Goal: Information Seeking & Learning: Find specific page/section

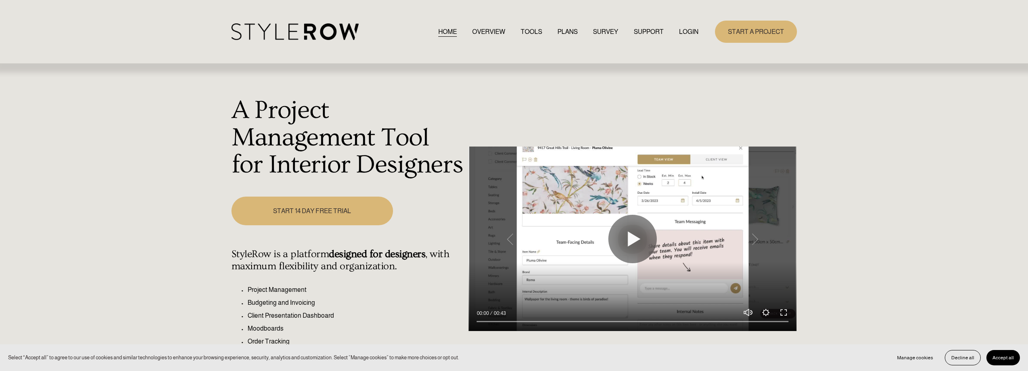
click at [685, 27] on link "LOGIN" at bounding box center [688, 31] width 19 height 11
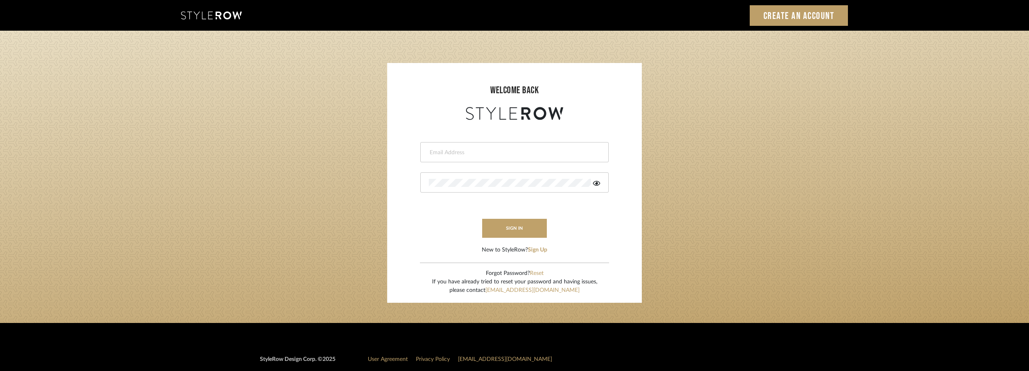
click at [491, 145] on div at bounding box center [514, 152] width 188 height 20
click at [490, 148] on div at bounding box center [514, 152] width 188 height 20
click at [490, 152] on input "email" at bounding box center [508, 153] width 158 height 8
type input "anela@studiodb.com"
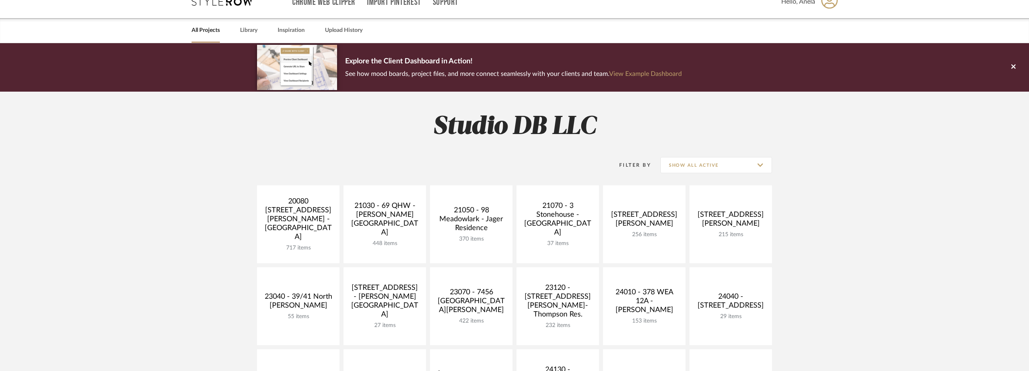
scroll to position [283, 0]
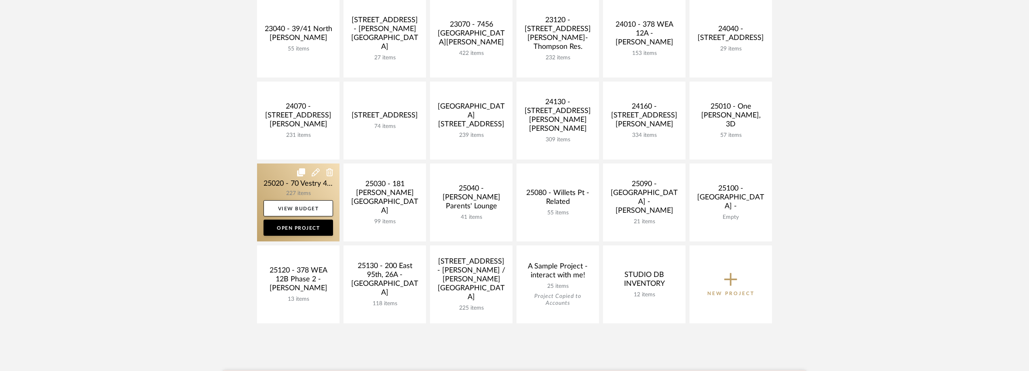
click at [272, 184] on link at bounding box center [298, 203] width 82 height 78
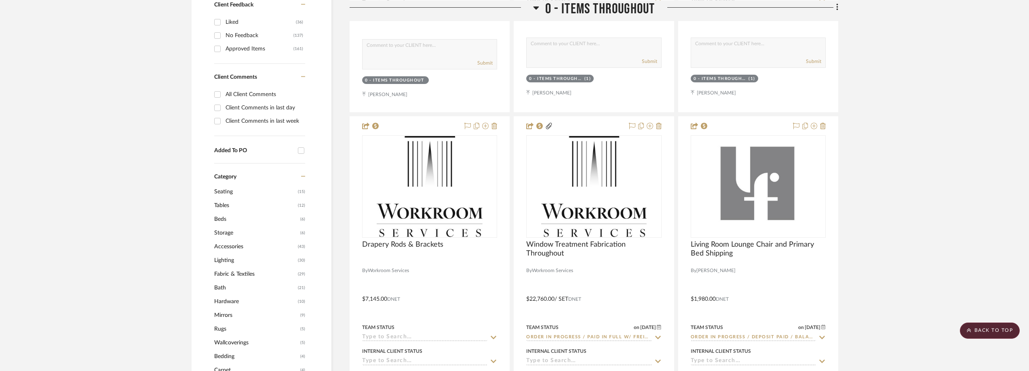
scroll to position [727, 0]
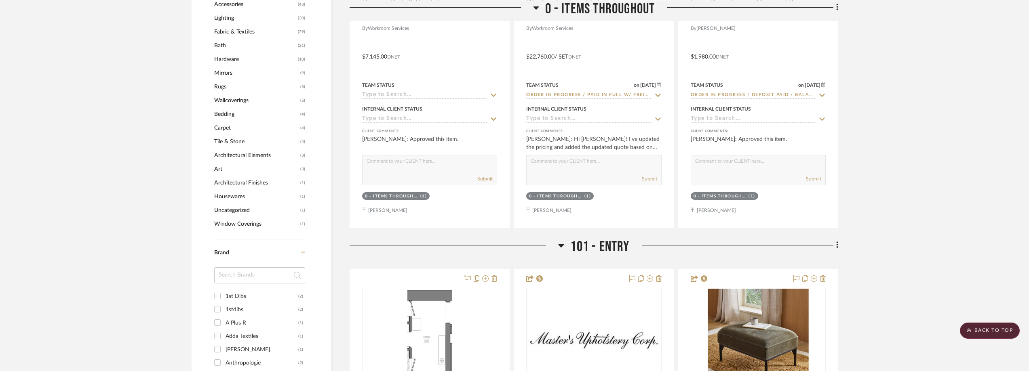
click at [224, 280] on input at bounding box center [259, 275] width 91 height 16
type input "dw"
type input "es"
type input "desi"
click at [251, 307] on div "Design Within Reach" at bounding box center [261, 309] width 73 height 13
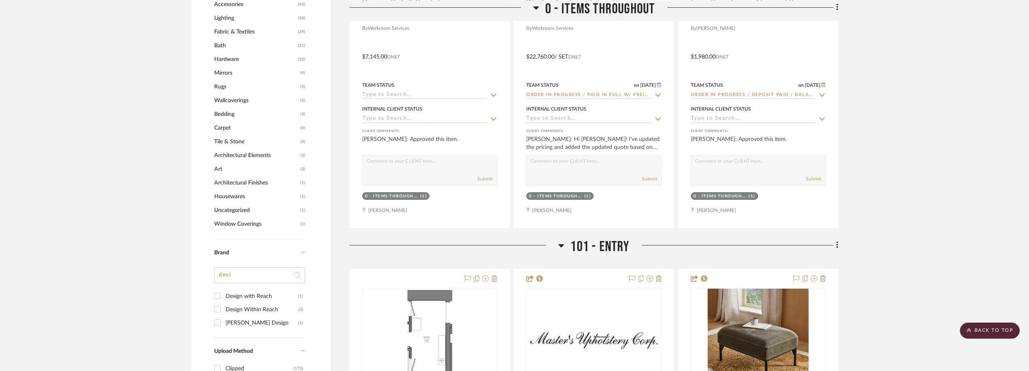
click at [224, 307] on input "Design Within Reach (3)" at bounding box center [217, 309] width 13 height 13
checkbox input "true"
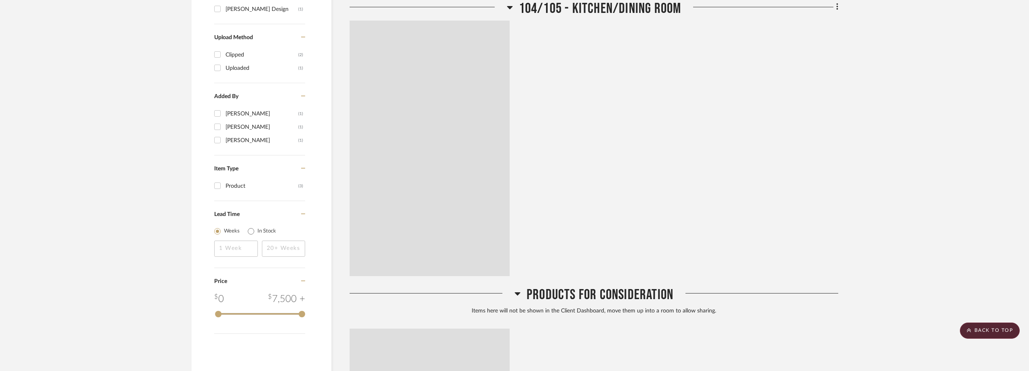
scroll to position [564, 0]
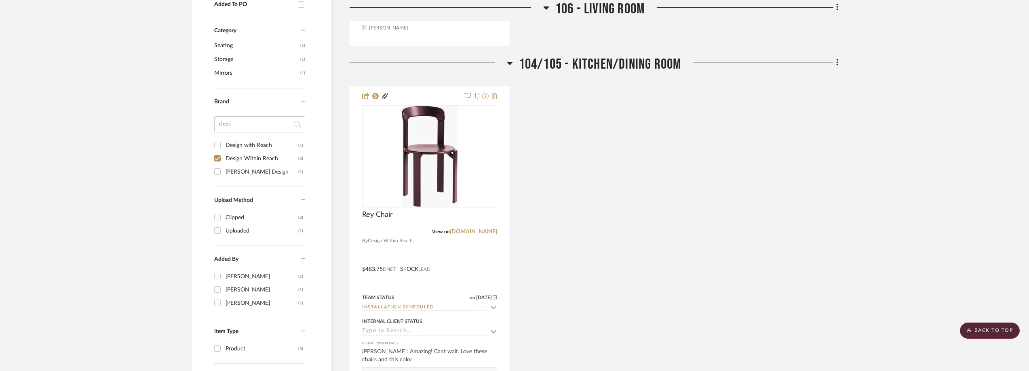
click at [248, 143] on div "Design with Reach" at bounding box center [261, 145] width 73 height 13
click at [224, 143] on input "Design with Reach (1)" at bounding box center [217, 145] width 13 height 13
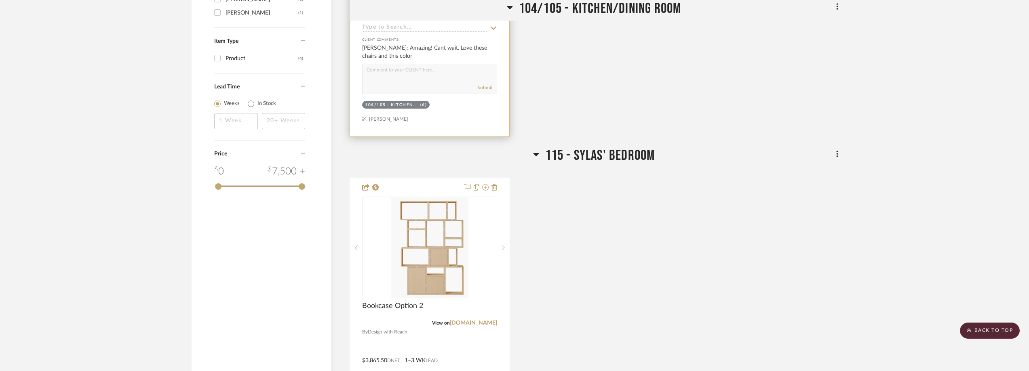
scroll to position [929, 0]
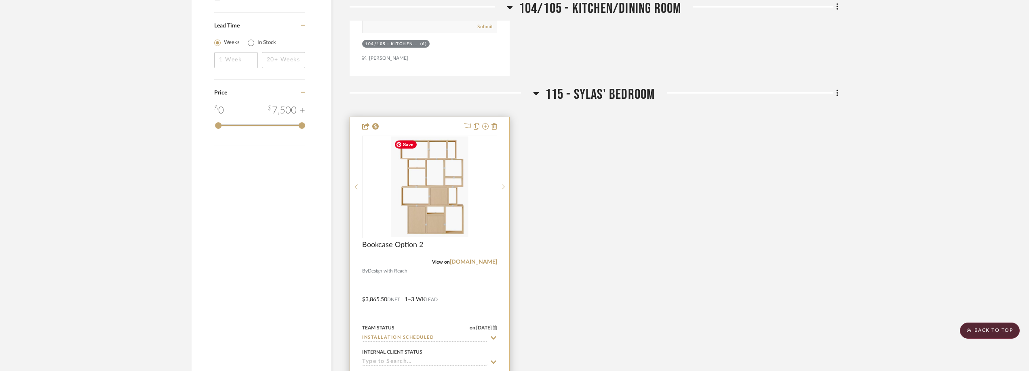
click at [0, 0] on img at bounding box center [0, 0] width 0 height 0
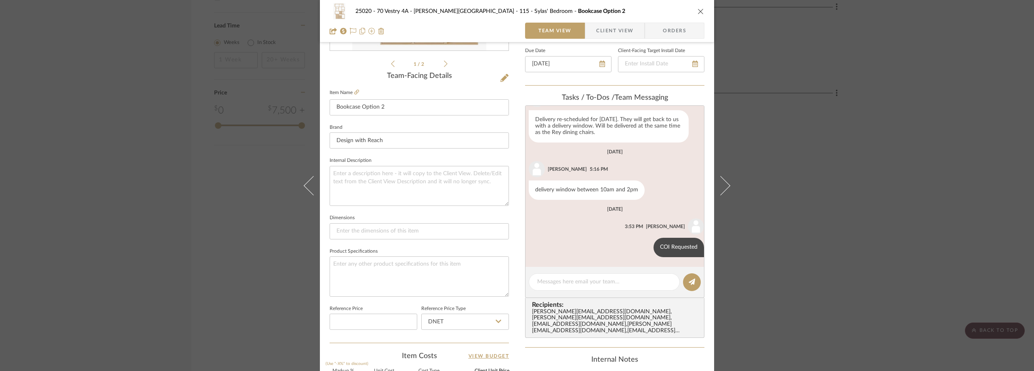
scroll to position [162, 0]
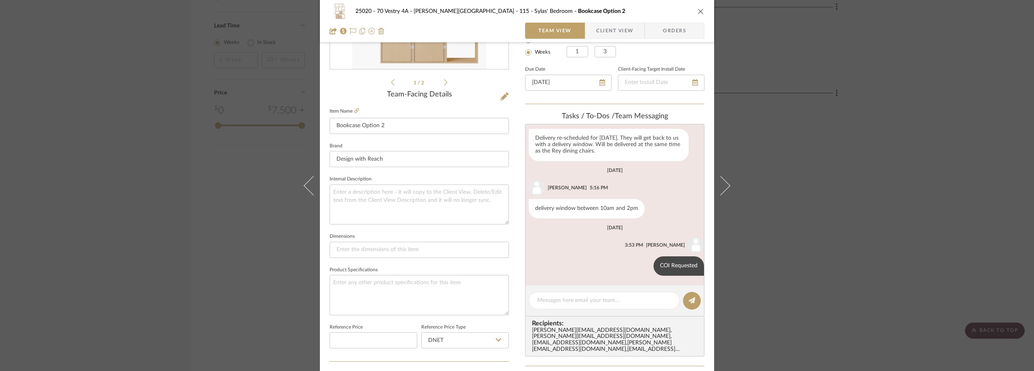
click at [766, 154] on div "25020 - 70 Vestry 4A - Grant-Stanleigh 115 - Sylas' Bedroom Bookcase Option 2 T…" at bounding box center [517, 185] width 1034 height 371
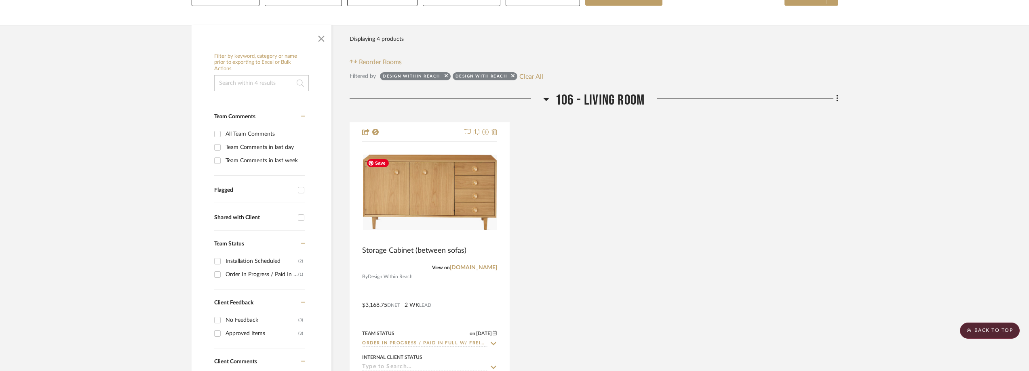
scroll to position [0, 0]
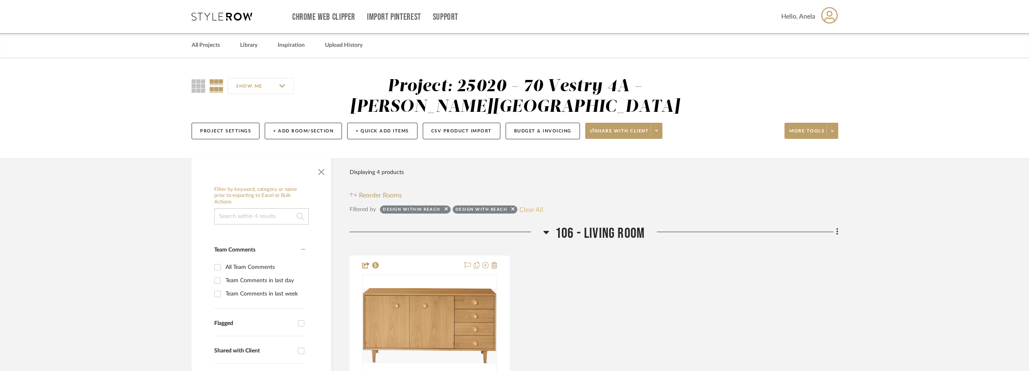
click at [529, 206] on button "Clear All" at bounding box center [531, 209] width 24 height 11
checkbox input "false"
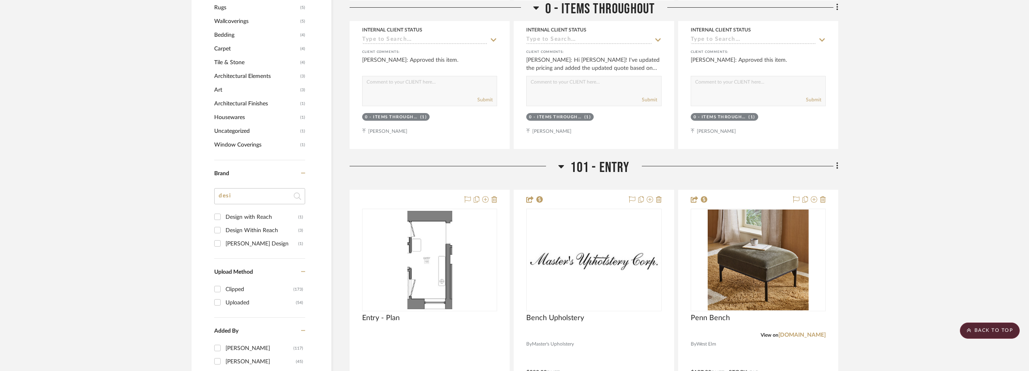
scroll to position [848, 0]
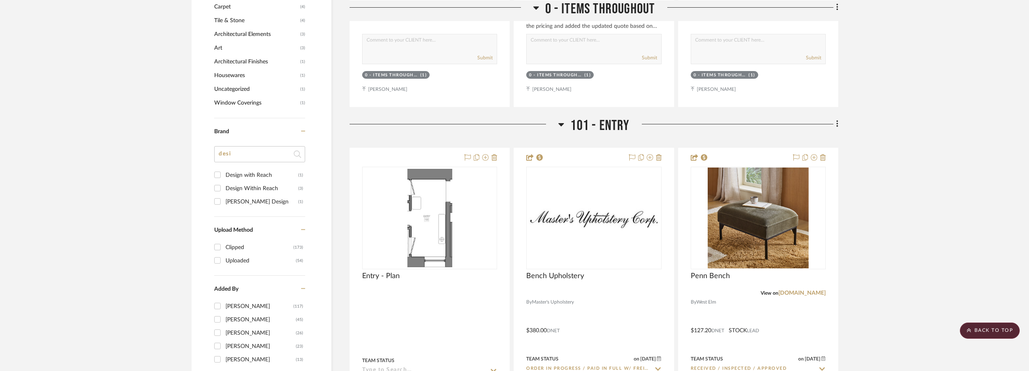
drag, startPoint x: 253, startPoint y: 145, endPoint x: 237, endPoint y: 151, distance: 16.9
drag, startPoint x: 241, startPoint y: 152, endPoint x: 211, endPoint y: 154, distance: 30.4
type input "ernes"
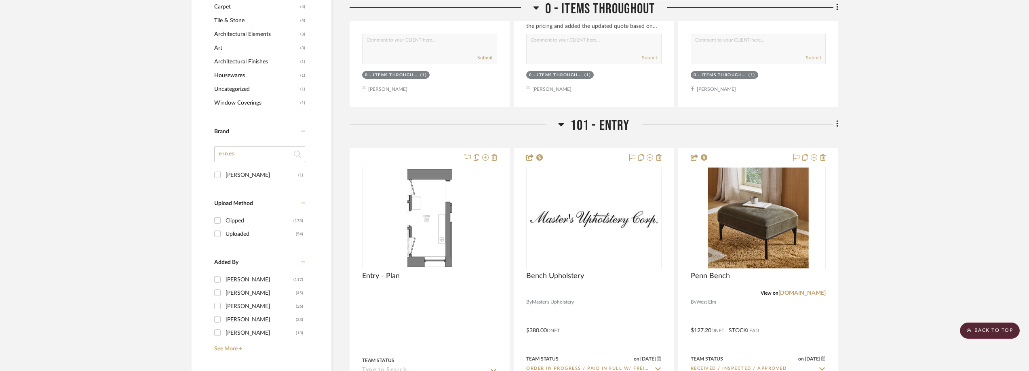
click at [229, 173] on div "Ernesta" at bounding box center [261, 175] width 73 height 13
click at [224, 173] on input "Ernesta (1)" at bounding box center [217, 174] width 13 height 13
checkbox input "true"
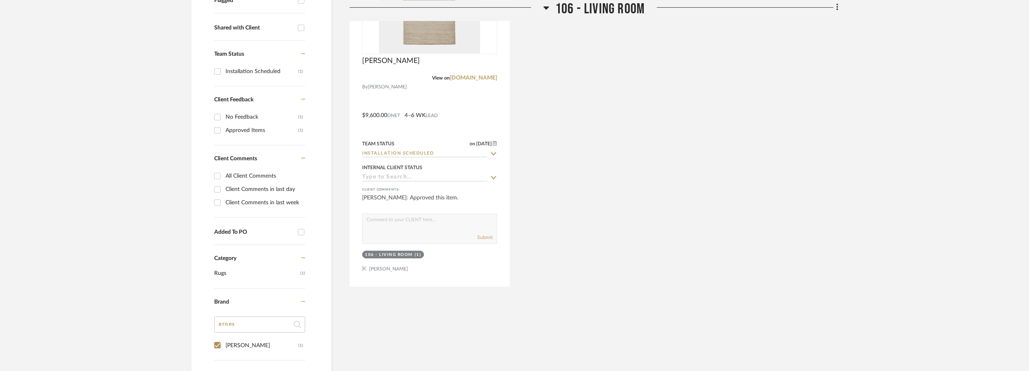
scroll to position [121, 0]
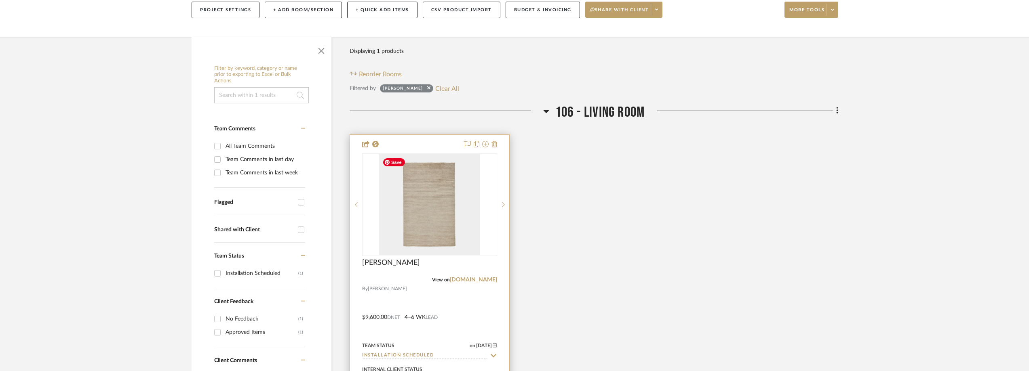
click at [452, 212] on img "0" at bounding box center [429, 204] width 101 height 101
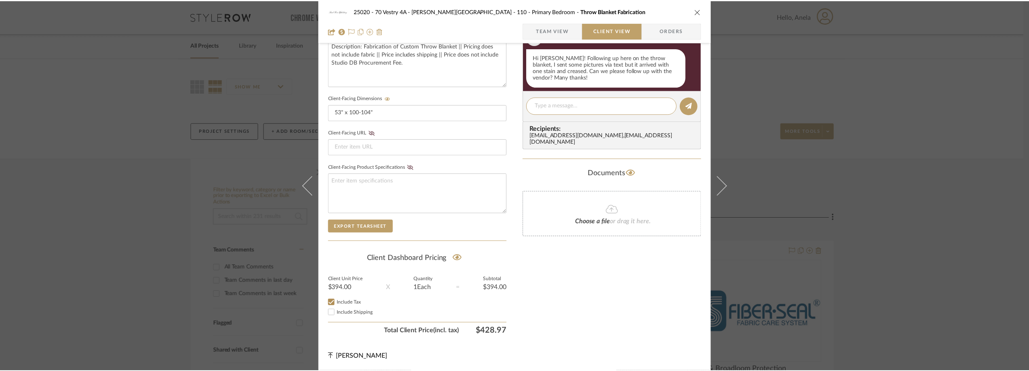
scroll to position [146, 0]
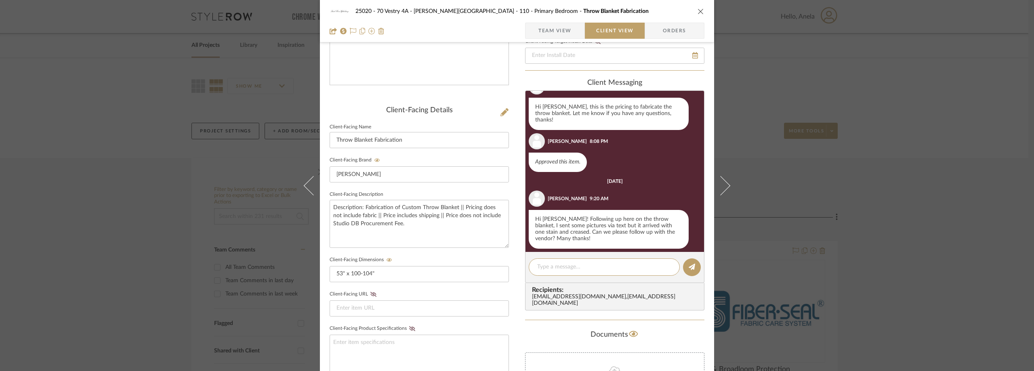
click at [857, 155] on div "25020 - 70 Vestry 4A - Grant-Stanleigh 110 - Primary Bedroom Throw Blanket Fabr…" at bounding box center [517, 185] width 1034 height 371
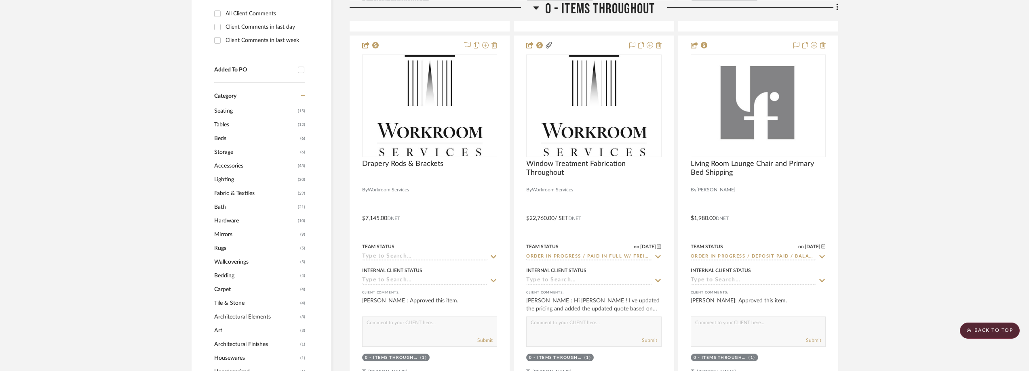
scroll to position [808, 0]
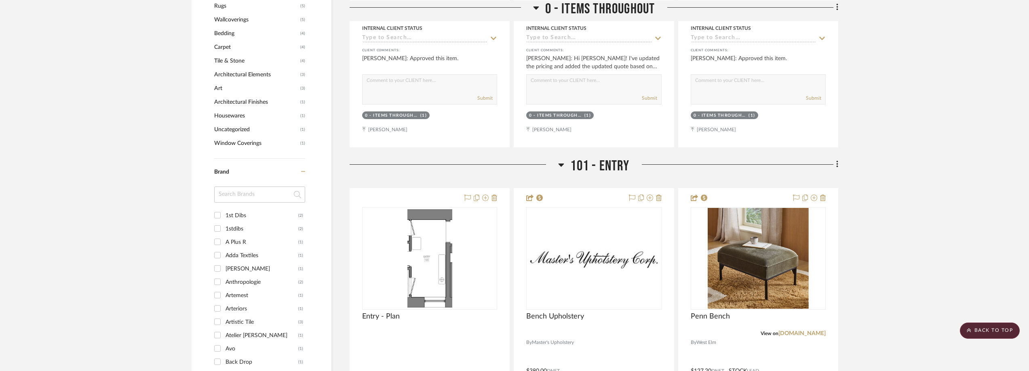
click at [257, 196] on input at bounding box center [259, 195] width 91 height 16
type input "holl"
click at [261, 223] on div "Holland & Sherry (1)" at bounding box center [259, 219] width 91 height 21
click at [263, 214] on div "Holland & Sherry" at bounding box center [261, 215] width 73 height 13
click at [224, 214] on input "Holland & Sherry (1)" at bounding box center [217, 215] width 13 height 13
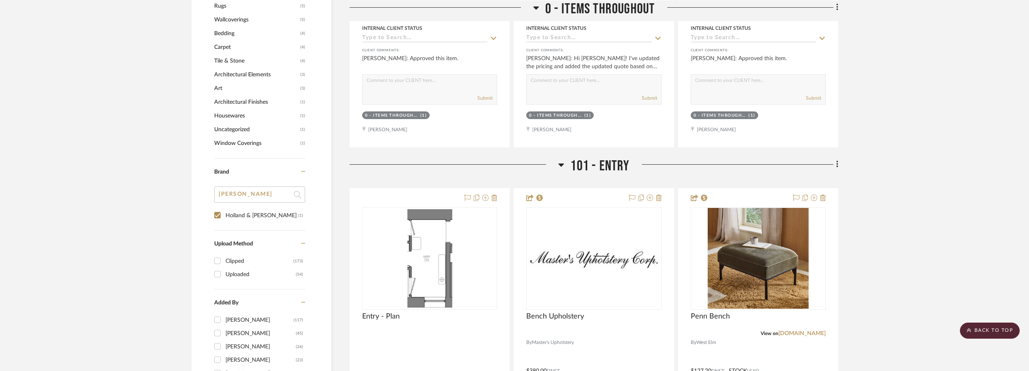
checkbox input "true"
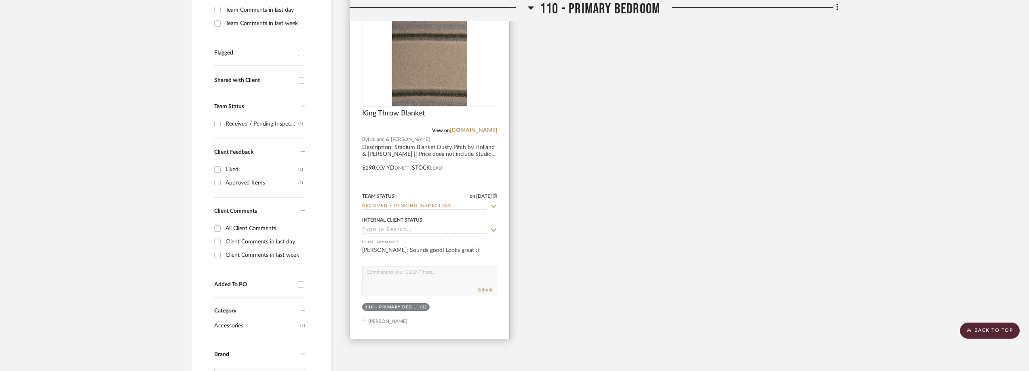
scroll to position [144, 0]
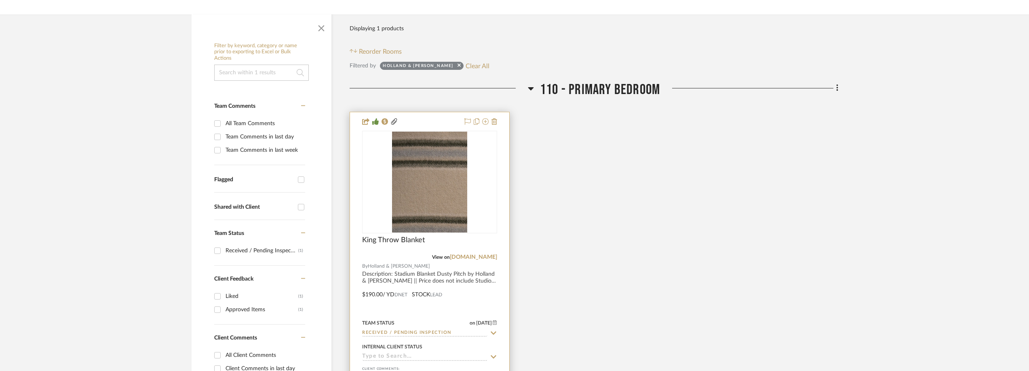
click at [492, 333] on icon at bounding box center [494, 333] width 6 height 3
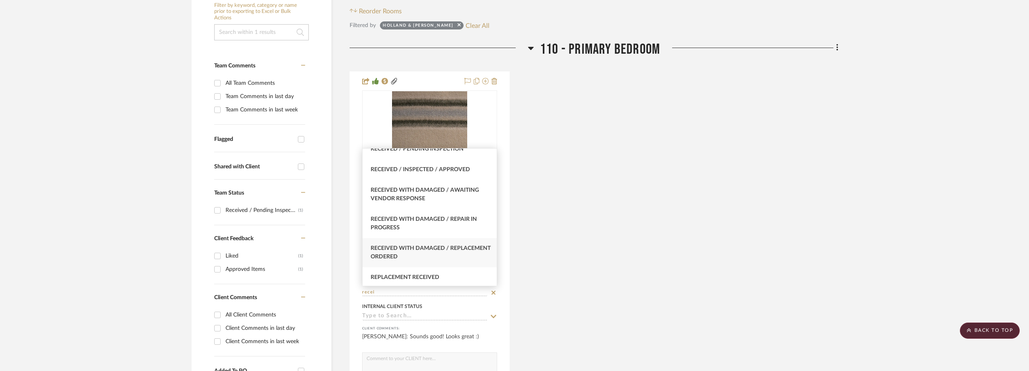
scroll to position [81, 0]
type input "recei"
click at [427, 201] on div "Received with Damaged / Awaiting Vendor Response" at bounding box center [429, 193] width 134 height 29
type input "9/8/2025"
type input "Received with Damaged / Awaiting Vendor Response"
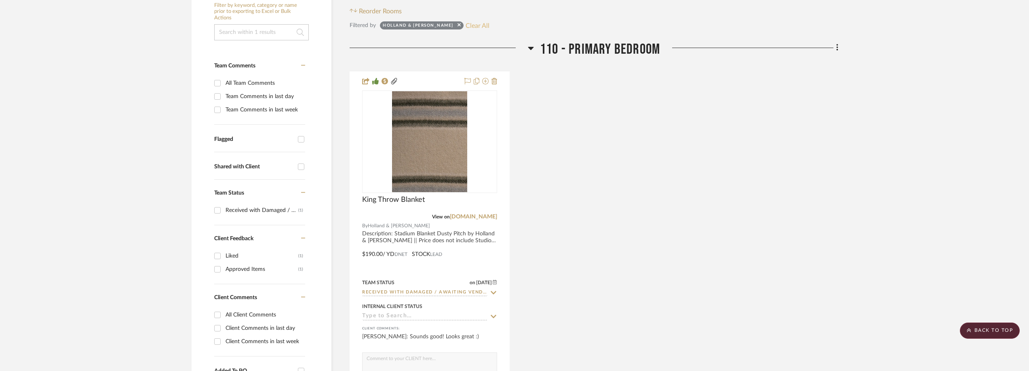
click at [465, 26] on button "Clear All" at bounding box center [477, 25] width 24 height 11
checkbox input "false"
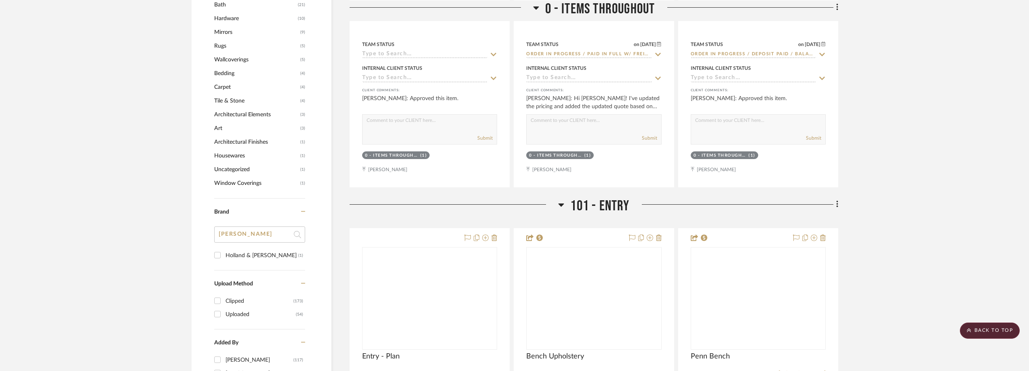
scroll to position [871, 0]
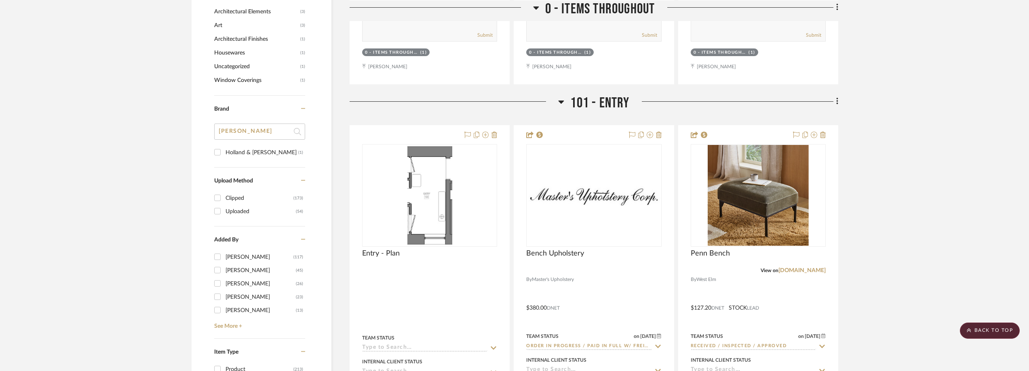
click at [242, 132] on input "holl" at bounding box center [259, 132] width 91 height 16
type input "ho"
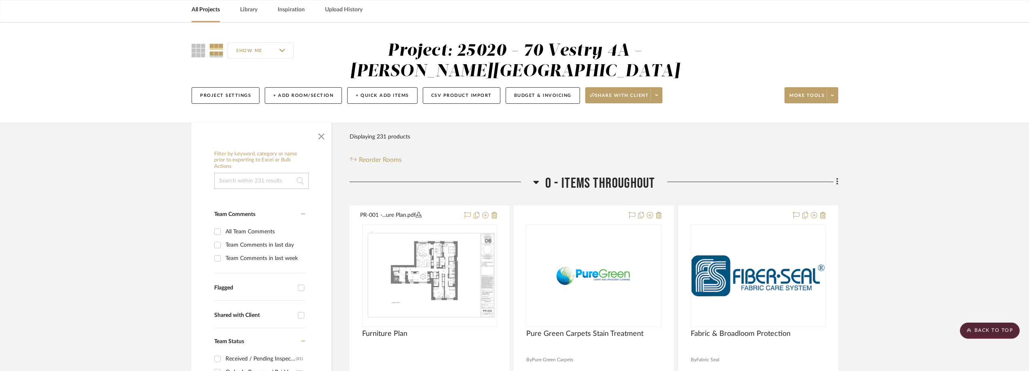
scroll to position [0, 0]
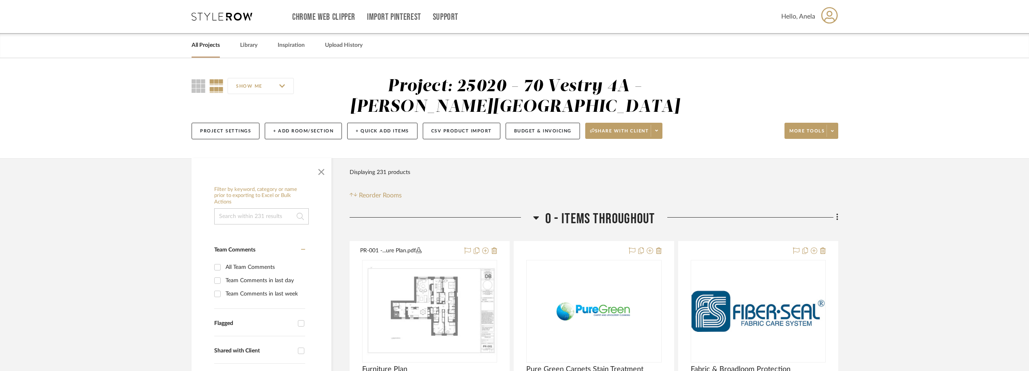
click at [213, 21] on div "Chrome Web Clipper Import Pinterest Support All Projects Library Inspiration Up…" at bounding box center [515, 16] width 646 height 33
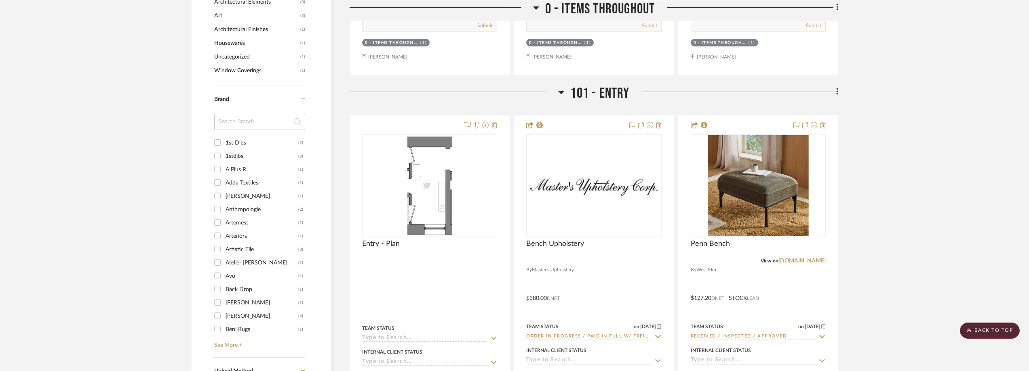
scroll to position [889, 0]
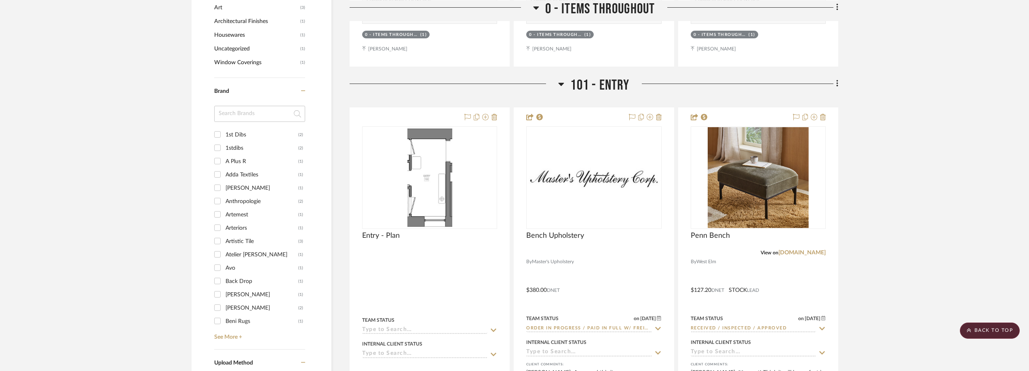
click at [238, 114] on input at bounding box center [259, 114] width 91 height 16
click at [251, 112] on input at bounding box center [259, 114] width 91 height 16
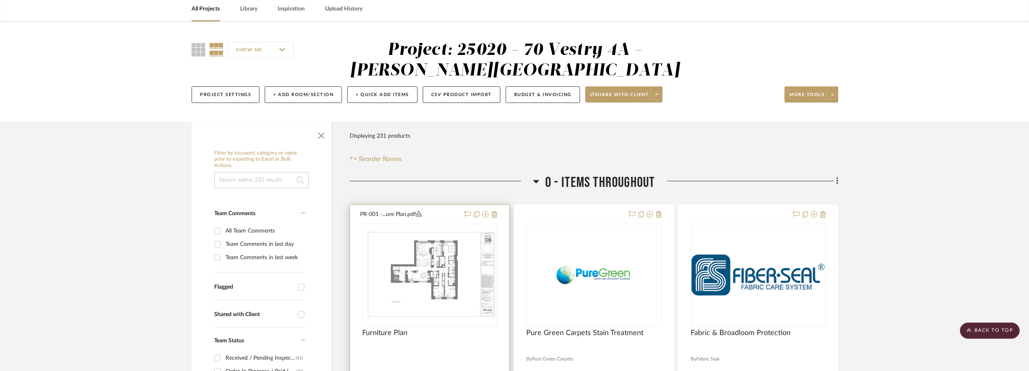
scroll to position [0, 0]
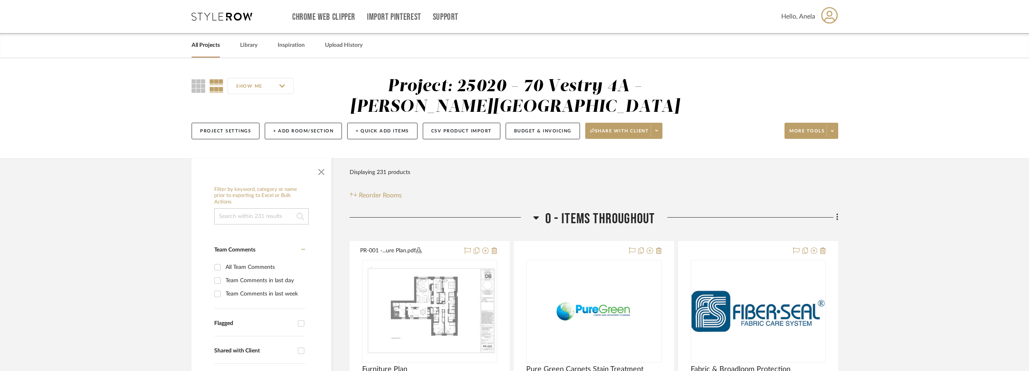
click at [214, 13] on icon at bounding box center [222, 17] width 61 height 8
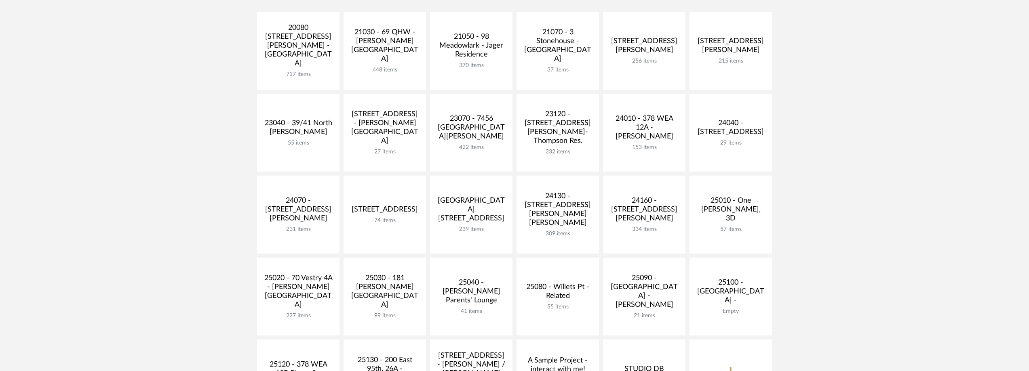
scroll to position [242, 0]
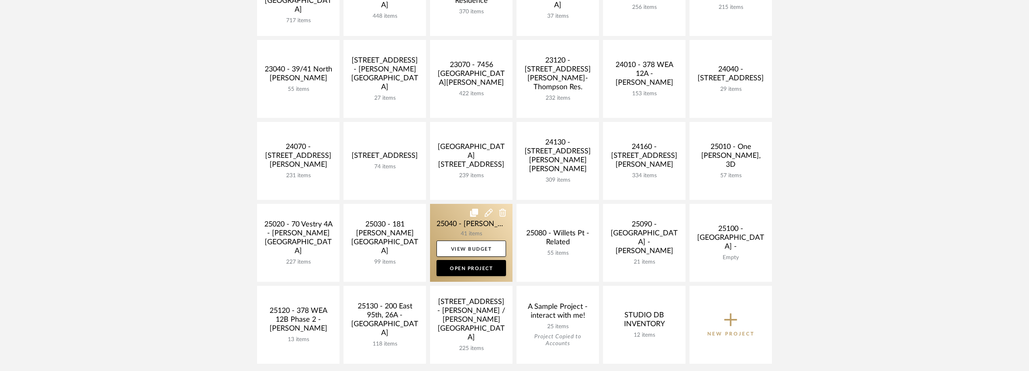
click at [457, 229] on link at bounding box center [471, 243] width 82 height 78
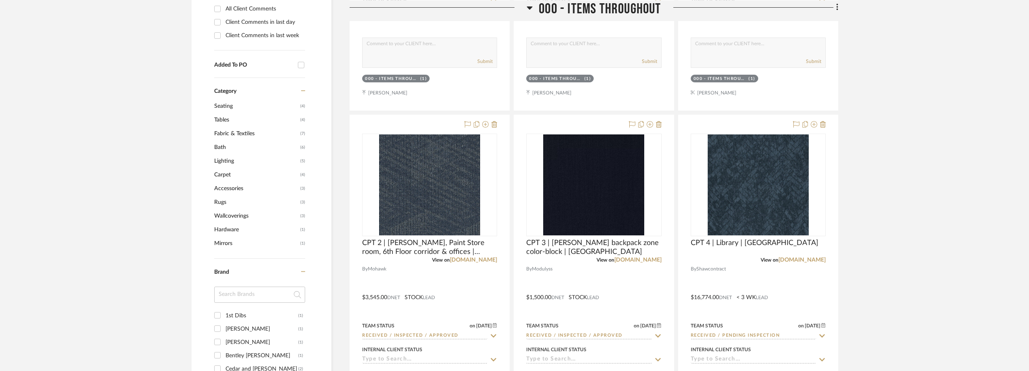
scroll to position [687, 0]
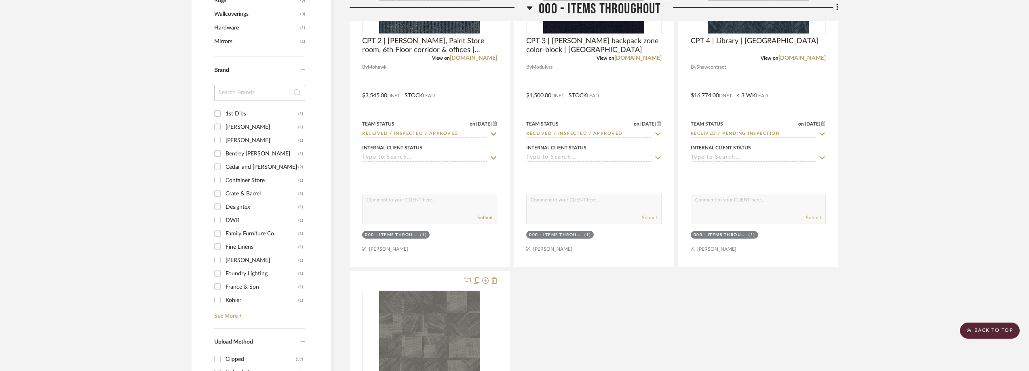
click at [244, 95] on input at bounding box center [259, 93] width 91 height 16
click at [249, 220] on div "DWR" at bounding box center [261, 220] width 73 height 13
click at [224, 220] on input "DWR (1)" at bounding box center [217, 220] width 13 height 13
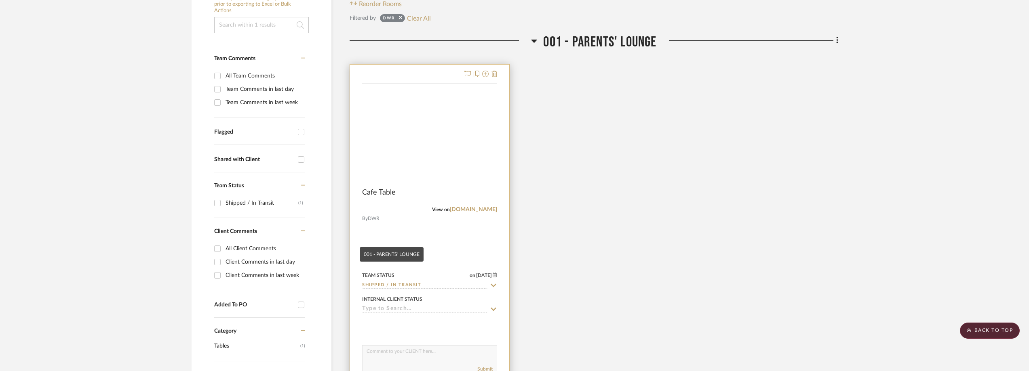
scroll to position [108, 0]
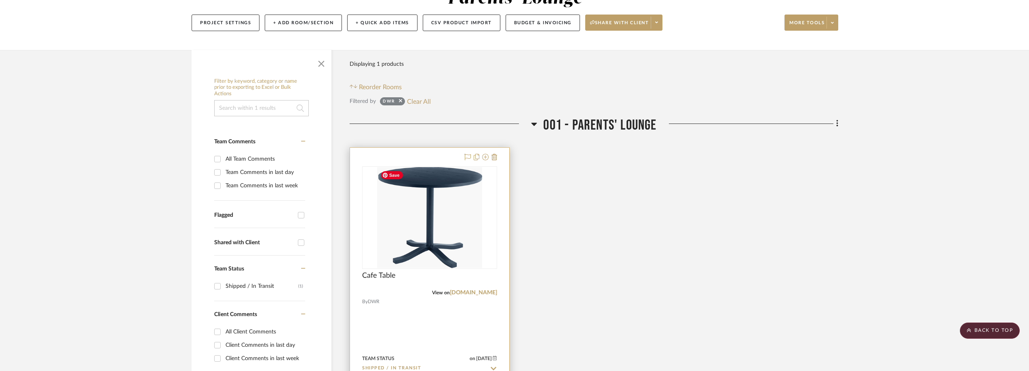
click at [0, 0] on img at bounding box center [0, 0] width 0 height 0
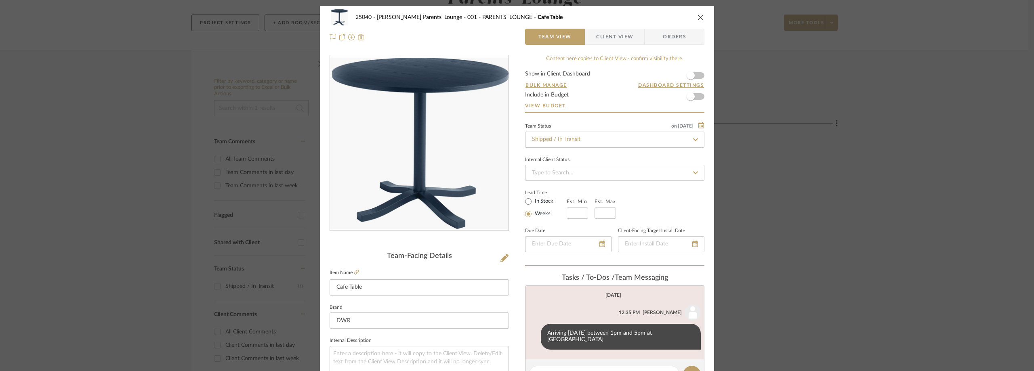
click at [793, 180] on div "25040 - Grace Church Parents' Lounge 001 - PARENTS' LOUNGE Cafe Table Team View…" at bounding box center [517, 185] width 1034 height 371
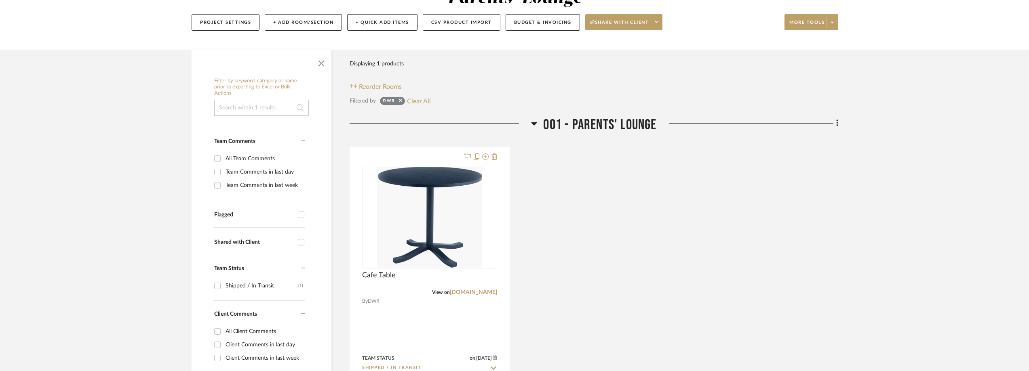
scroll to position [108, 0]
click at [413, 100] on button "Clear All" at bounding box center [419, 101] width 24 height 11
checkbox input "false"
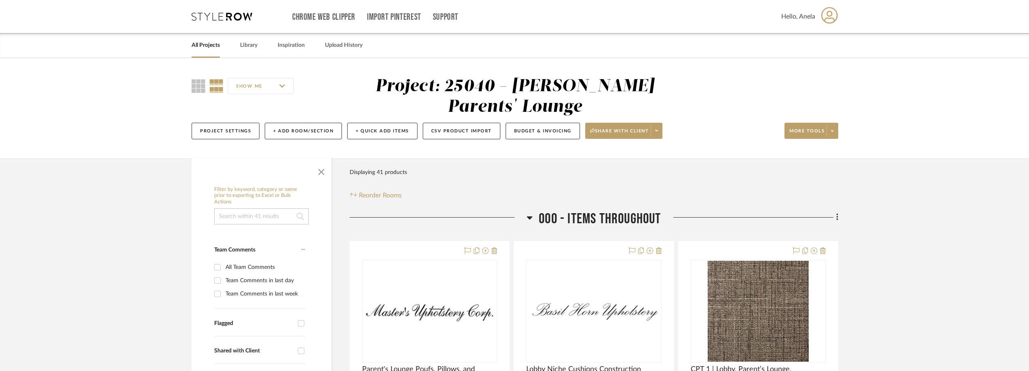
click at [225, 14] on icon at bounding box center [222, 17] width 61 height 8
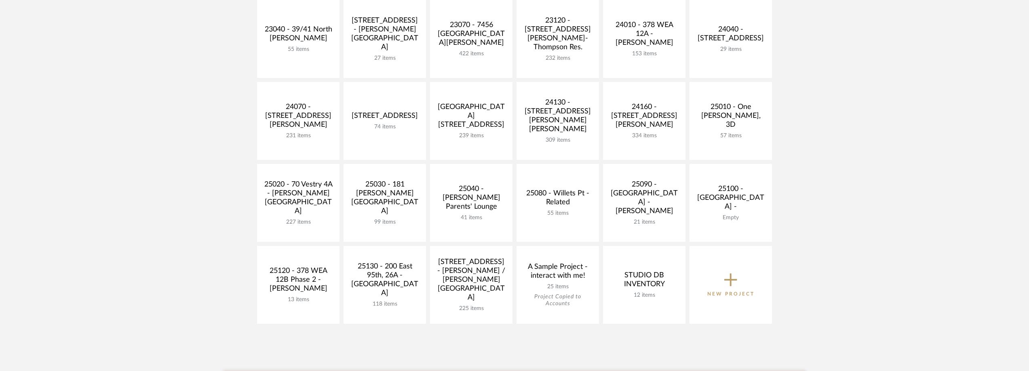
scroll to position [283, 0]
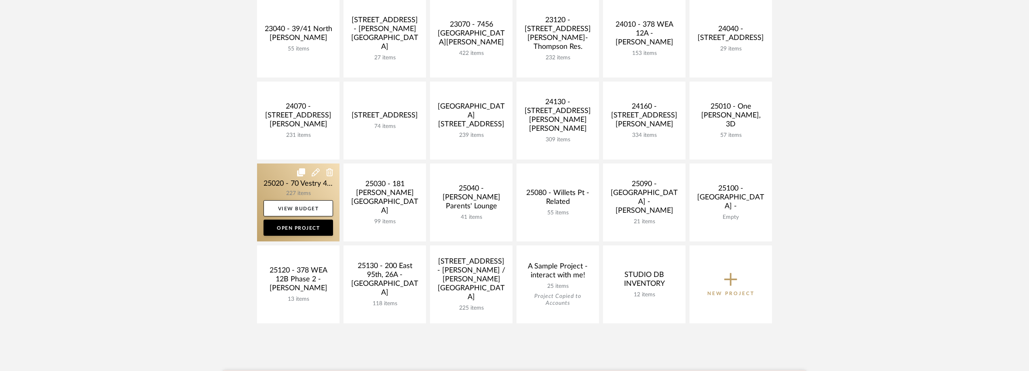
click at [280, 187] on link at bounding box center [298, 203] width 82 height 78
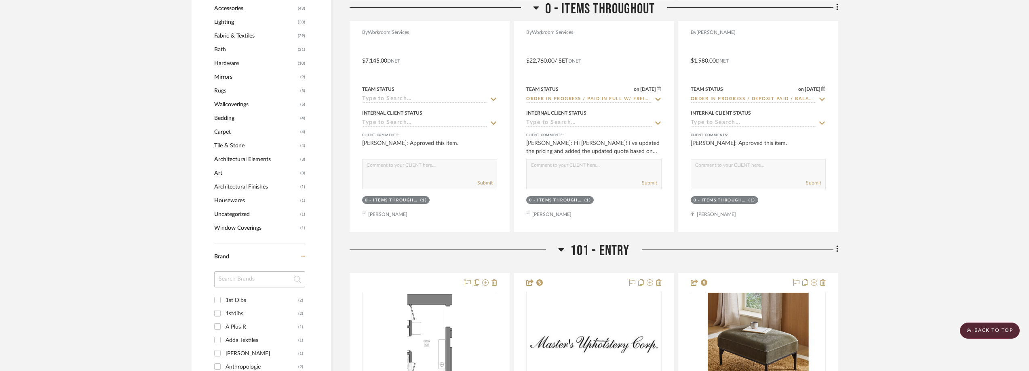
scroll to position [808, 0]
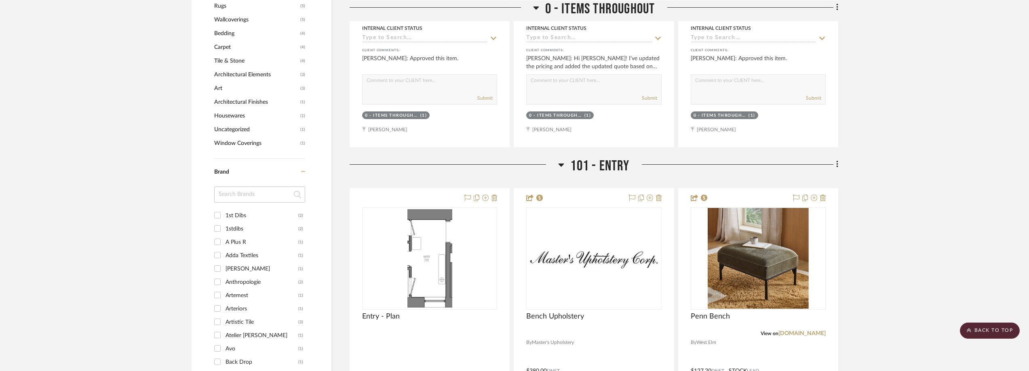
click at [238, 198] on input at bounding box center [259, 195] width 91 height 16
type input "ZA"
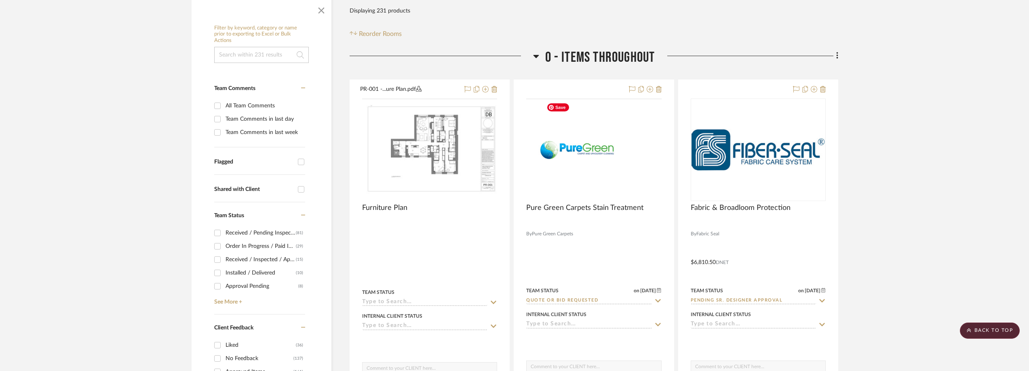
scroll to position [0, 0]
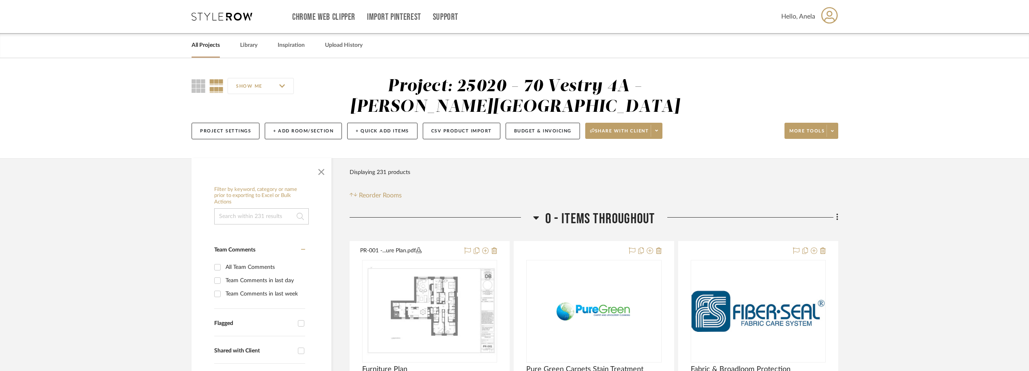
click at [235, 17] on icon at bounding box center [222, 17] width 61 height 8
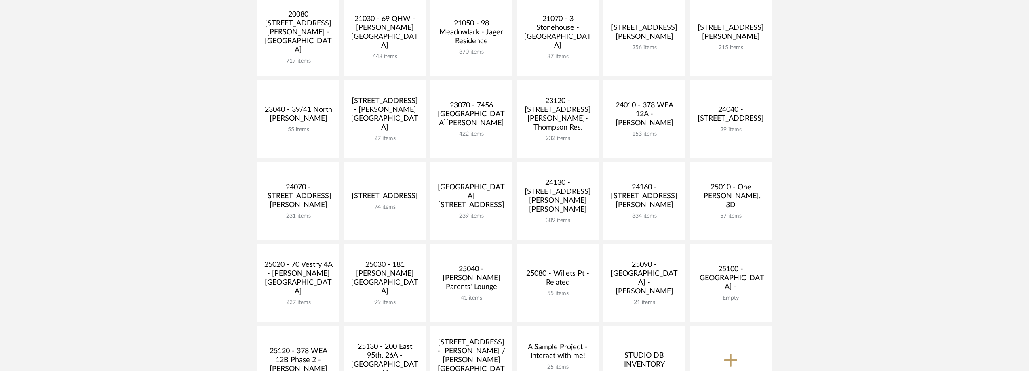
scroll to position [323, 0]
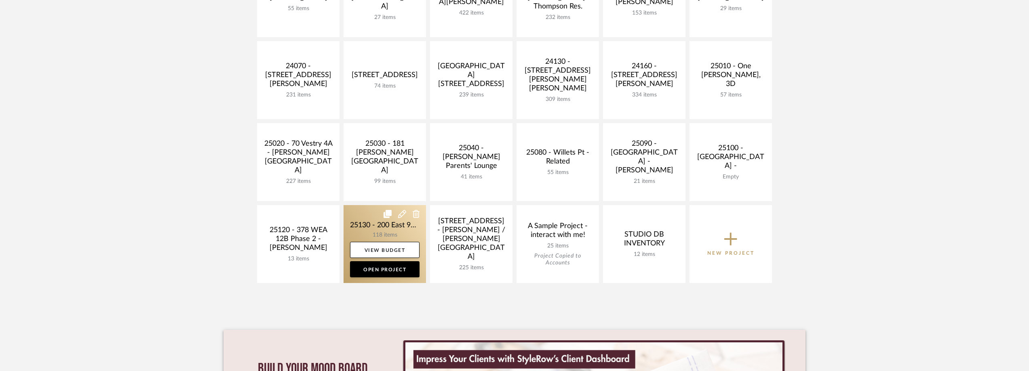
click at [351, 216] on link at bounding box center [384, 244] width 82 height 78
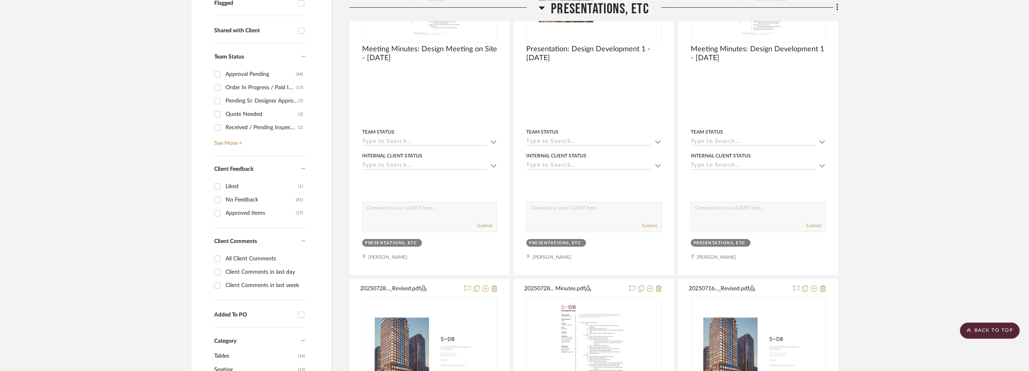
scroll to position [364, 0]
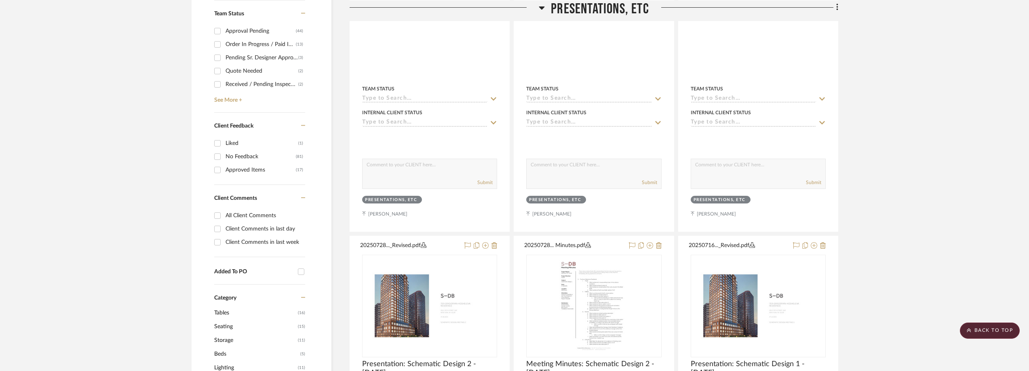
click at [254, 230] on div "Client Comments in last day" at bounding box center [264, 229] width 78 height 13
click at [224, 230] on input "Client Comments in last day" at bounding box center [217, 229] width 13 height 13
checkbox input "true"
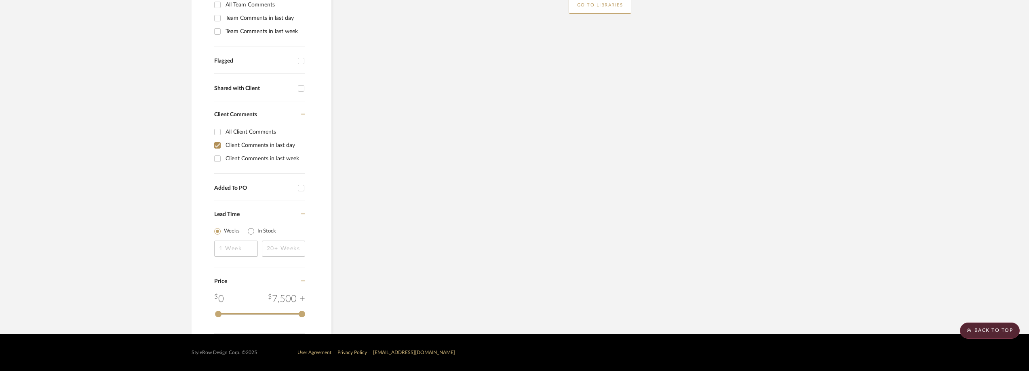
scroll to position [115, 0]
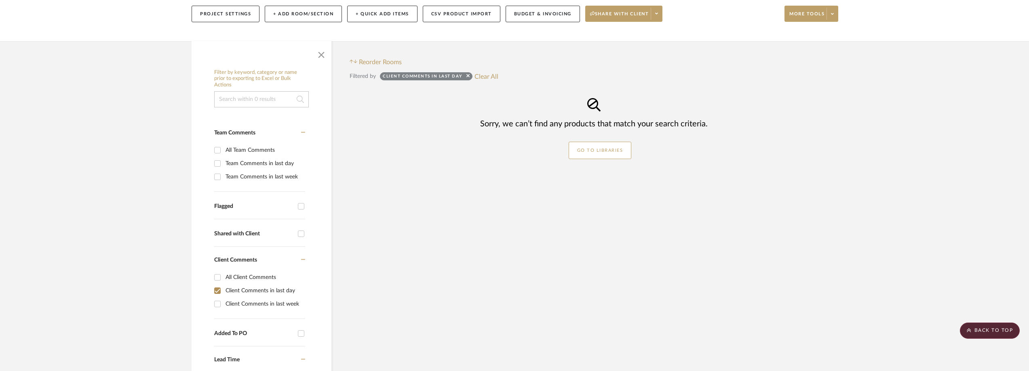
scroll to position [242, 0]
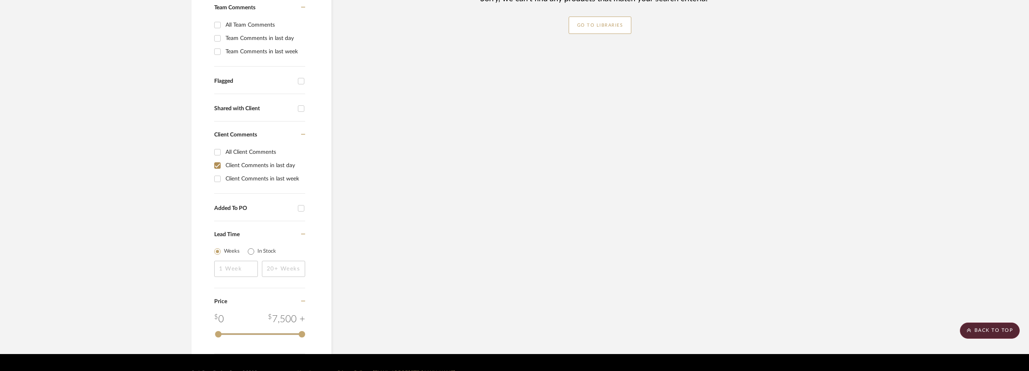
click at [240, 181] on div "Client Comments in last week" at bounding box center [264, 179] width 78 height 13
click at [224, 181] on input "Client Comments in last week" at bounding box center [217, 179] width 13 height 13
checkbox input "true"
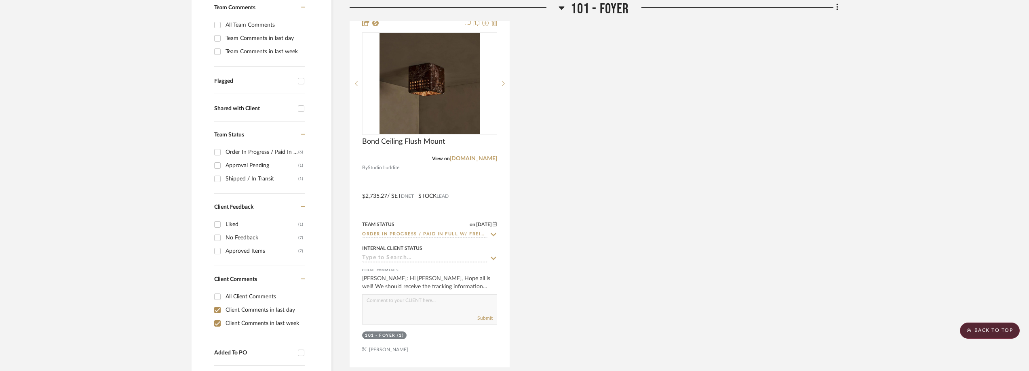
click at [254, 309] on div "Client Comments in last day" at bounding box center [264, 310] width 78 height 13
click at [224, 309] on input "Client Comments in last day" at bounding box center [217, 310] width 13 height 13
checkbox input "false"
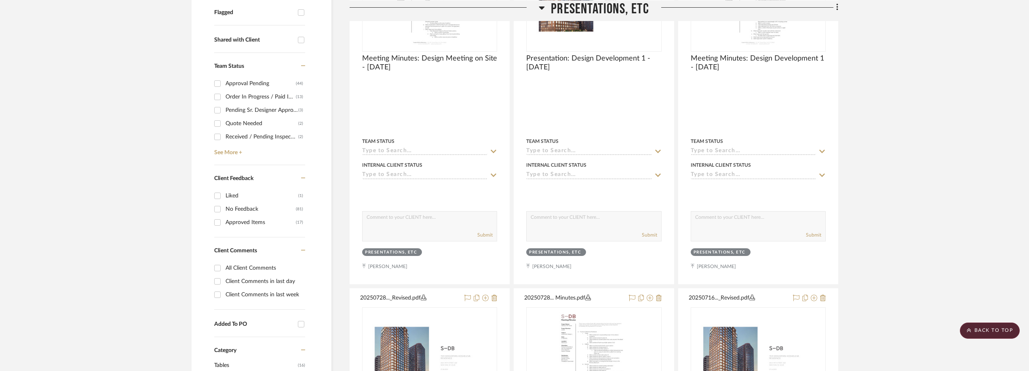
scroll to position [364, 0]
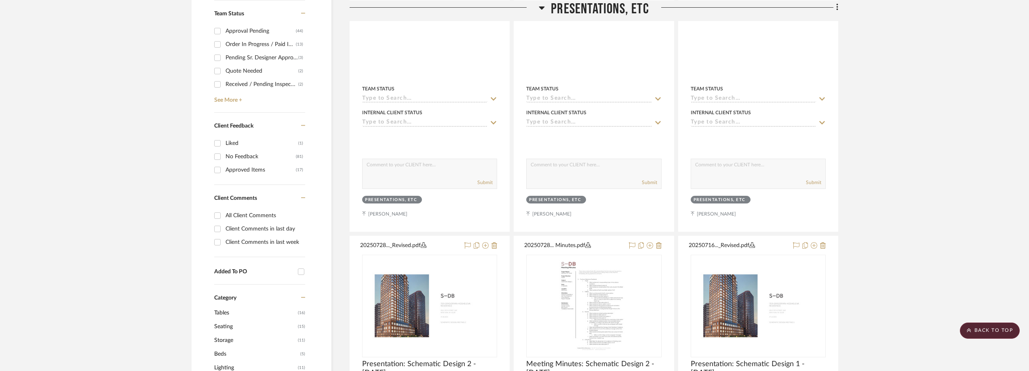
click at [234, 240] on div "Client Comments in last week" at bounding box center [264, 242] width 78 height 13
click at [224, 240] on input "Client Comments in last week" at bounding box center [217, 242] width 13 height 13
checkbox input "true"
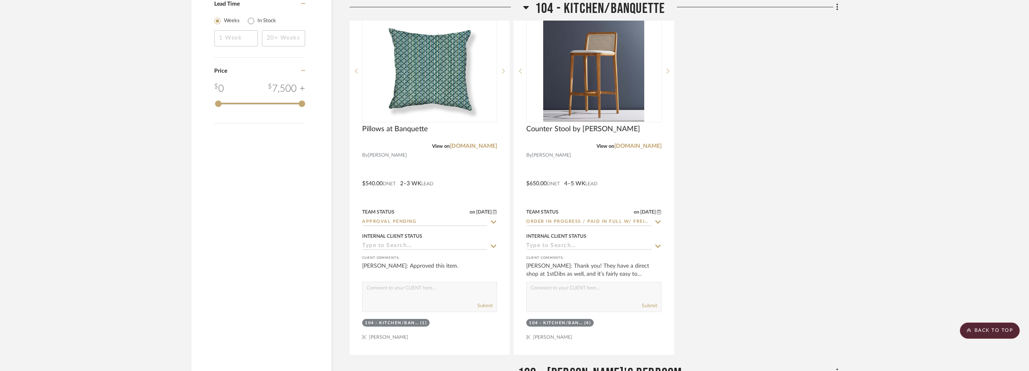
scroll to position [1050, 0]
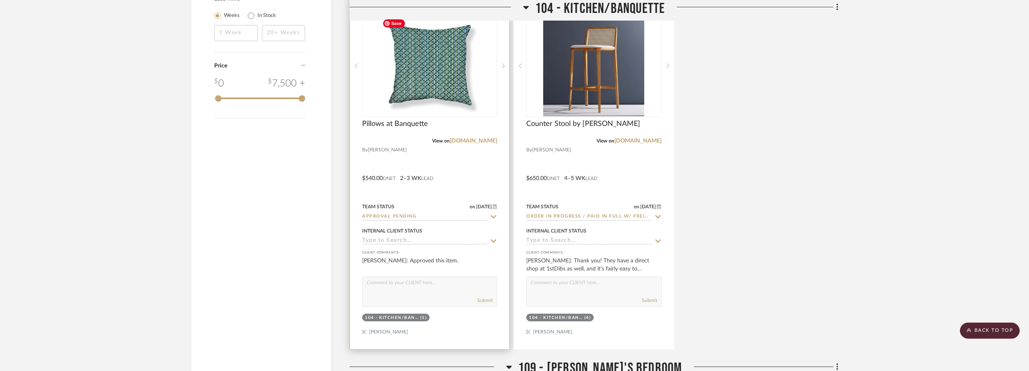
click at [432, 78] on img "0" at bounding box center [429, 65] width 101 height 101
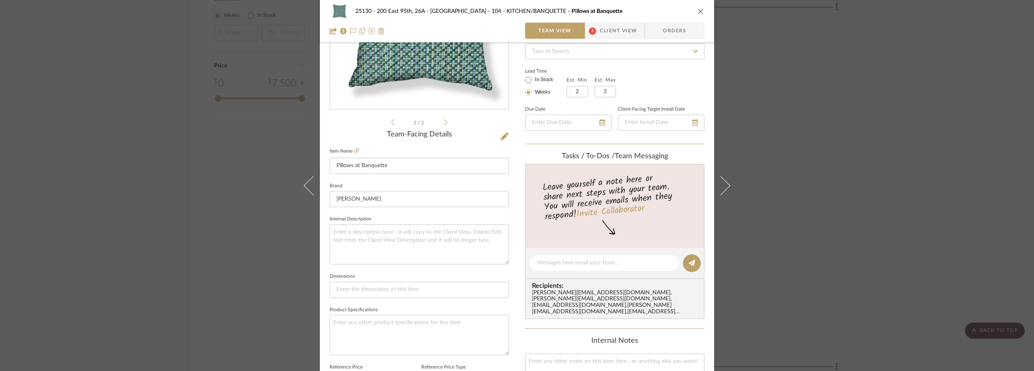
scroll to position [0, 0]
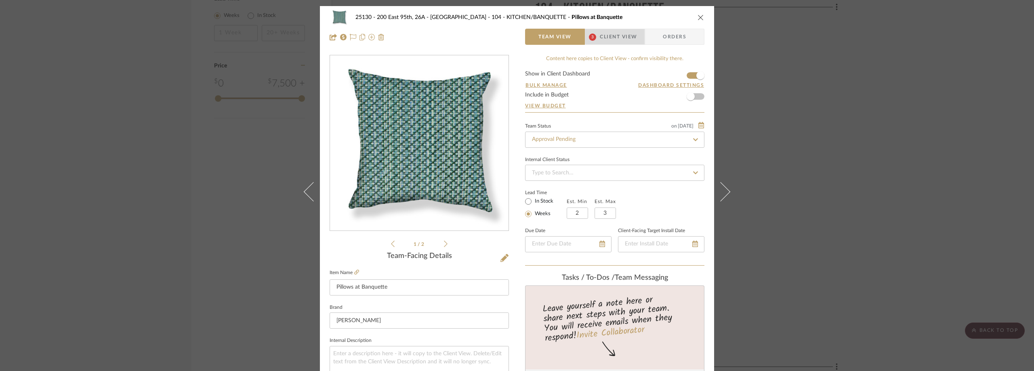
click at [617, 32] on span "Client View" at bounding box center [618, 37] width 37 height 16
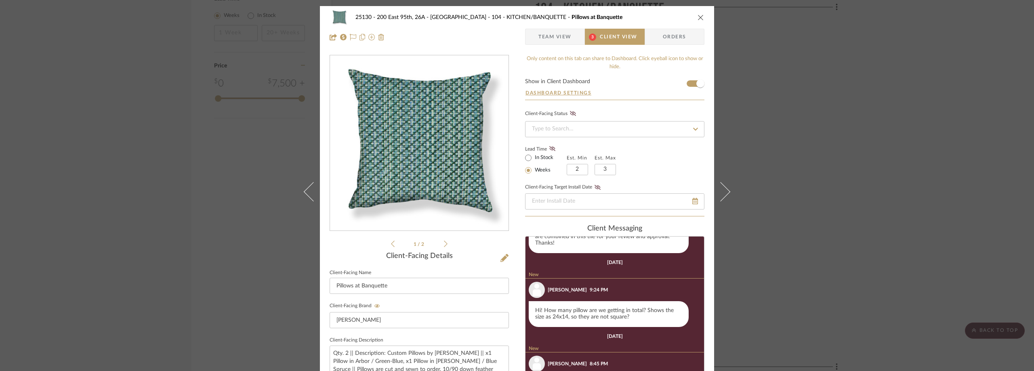
click at [842, 138] on div "25130 - 200 East 95th, 26A - Kosheleva 104 - KITCHEN/BANQUETTE Pillows at Banqu…" at bounding box center [517, 185] width 1034 height 371
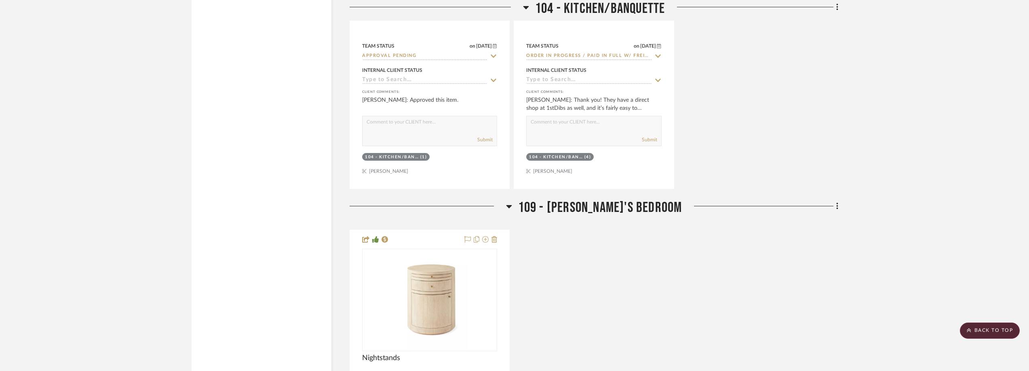
scroll to position [1374, 0]
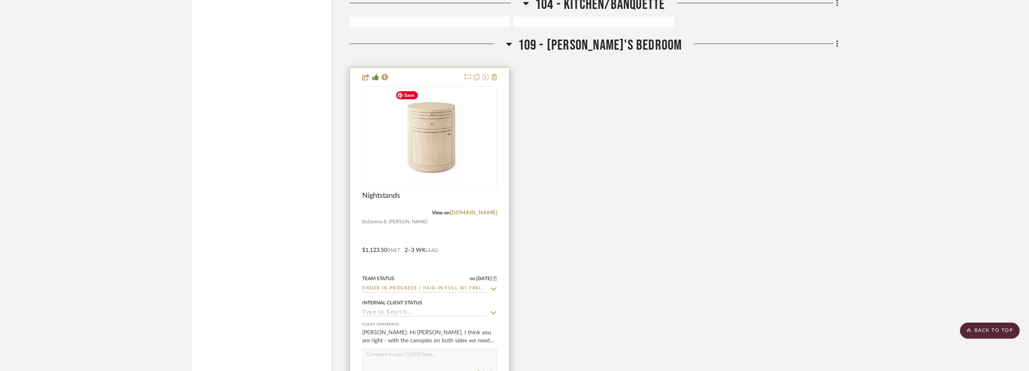
click at [0, 0] on img at bounding box center [0, 0] width 0 height 0
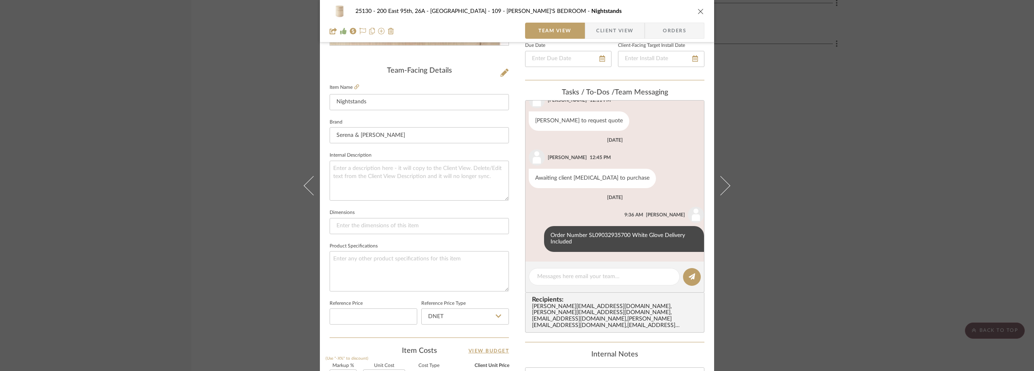
scroll to position [202, 0]
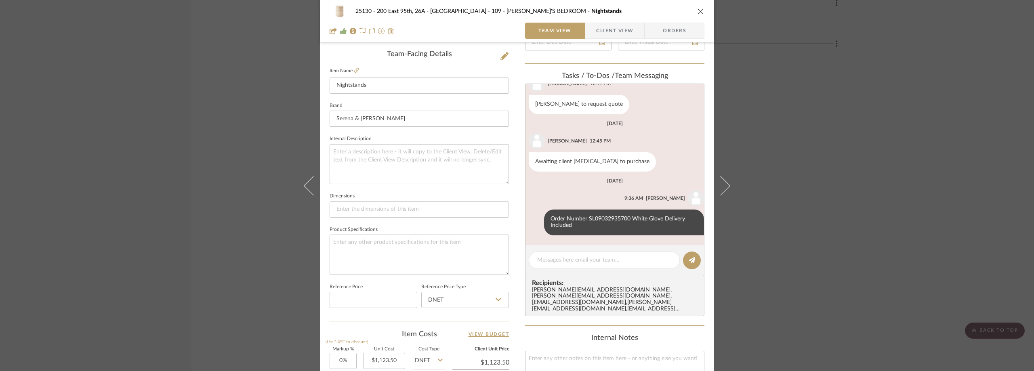
click at [831, 154] on div "25130 - 200 East 95th, 26A - Kosheleva 109 - ASTRID'S BEDROOM Nightstands Team …" at bounding box center [517, 185] width 1034 height 371
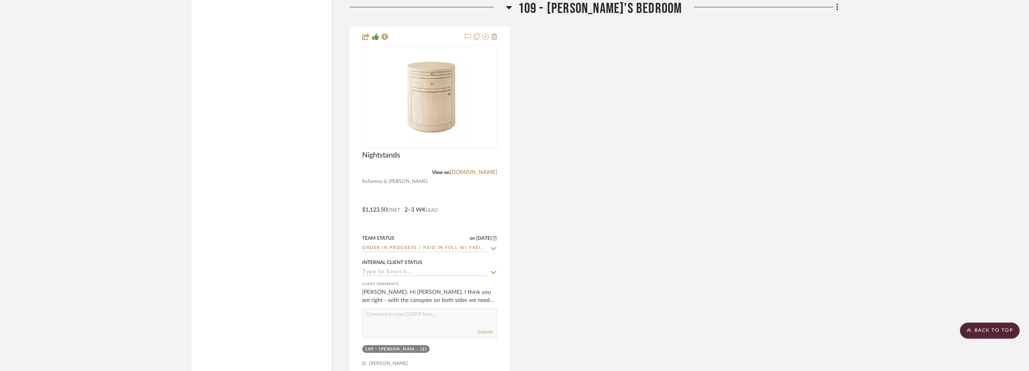
scroll to position [1778, 0]
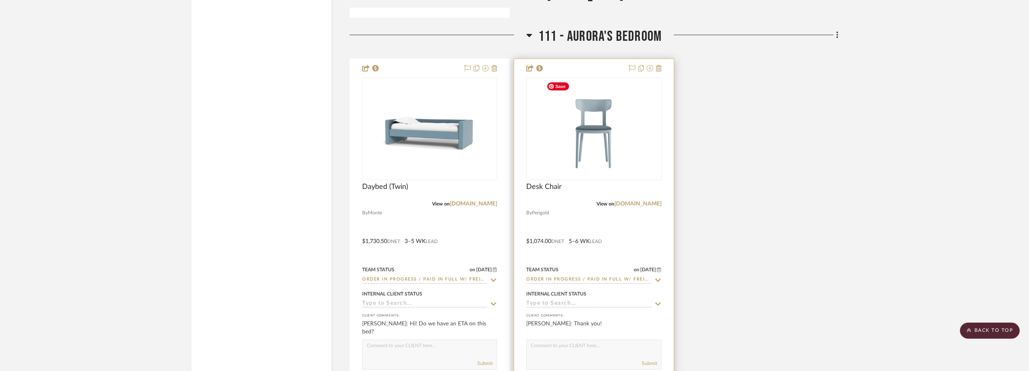
click at [0, 0] on img at bounding box center [0, 0] width 0 height 0
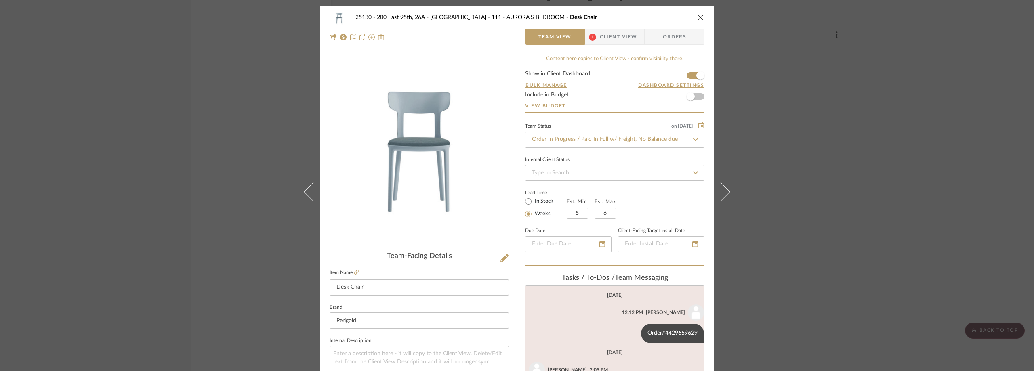
scroll to position [121, 0]
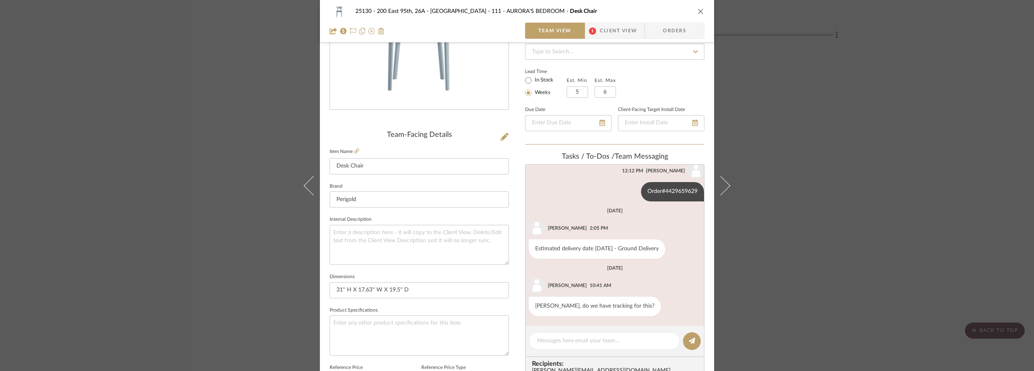
click at [600, 21] on div "25130 - 200 East 95th, 26A - Kosheleva 111 - AURORA'S BEDROOM Desk Chair Team V…" at bounding box center [517, 21] width 394 height 42
click at [602, 27] on span "Client View" at bounding box center [618, 31] width 37 height 16
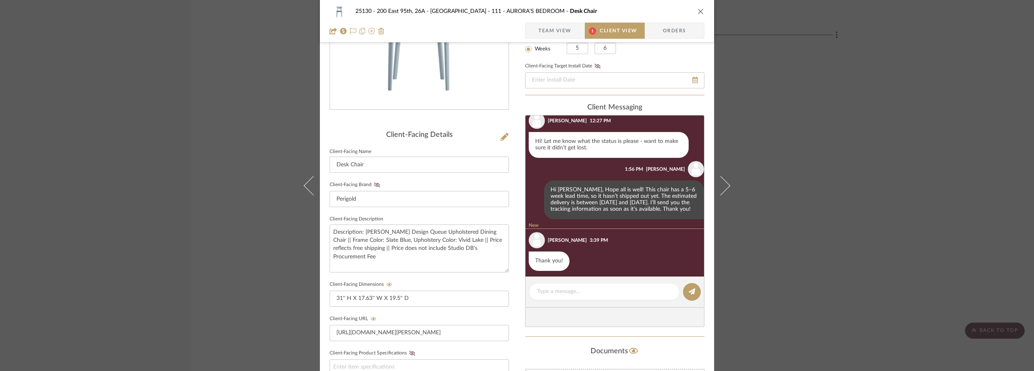
scroll to position [369, 0]
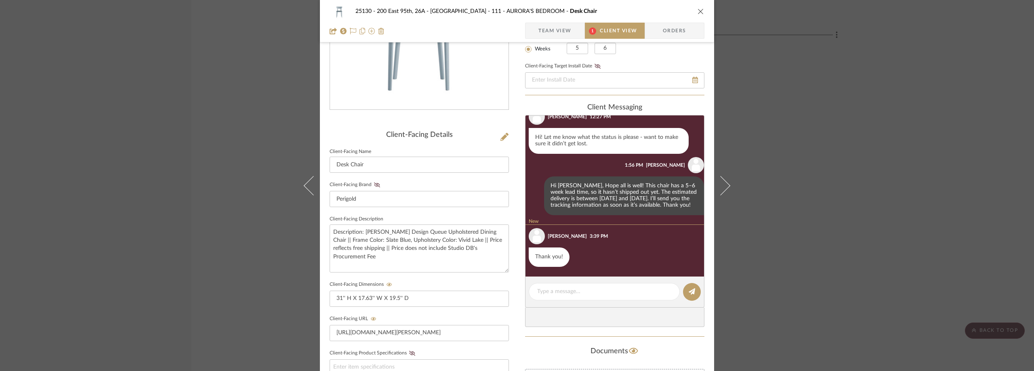
click at [553, 24] on span "Team View" at bounding box center [555, 31] width 33 height 16
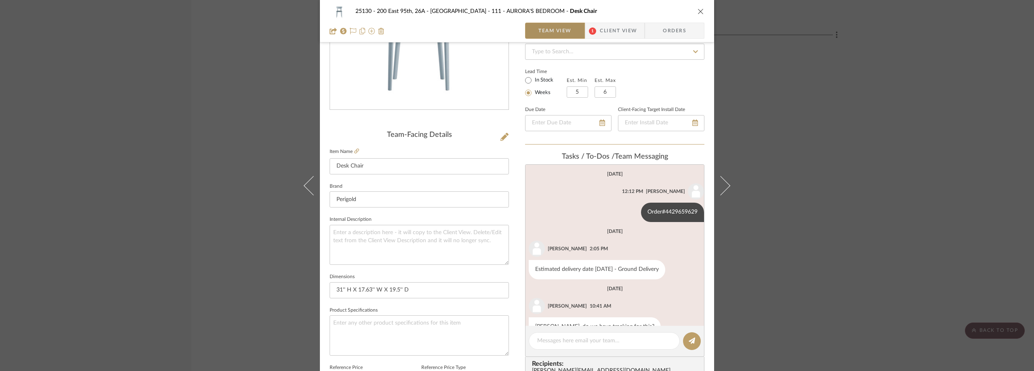
scroll to position [21, 0]
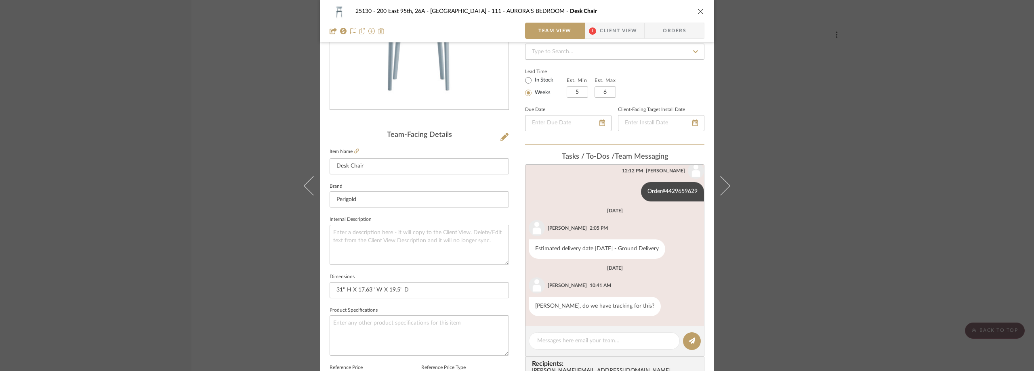
click at [782, 44] on div "25130 - 200 East 95th, 26A - Kosheleva 111 - AURORA'S BEDROOM Desk Chair Team V…" at bounding box center [517, 185] width 1034 height 371
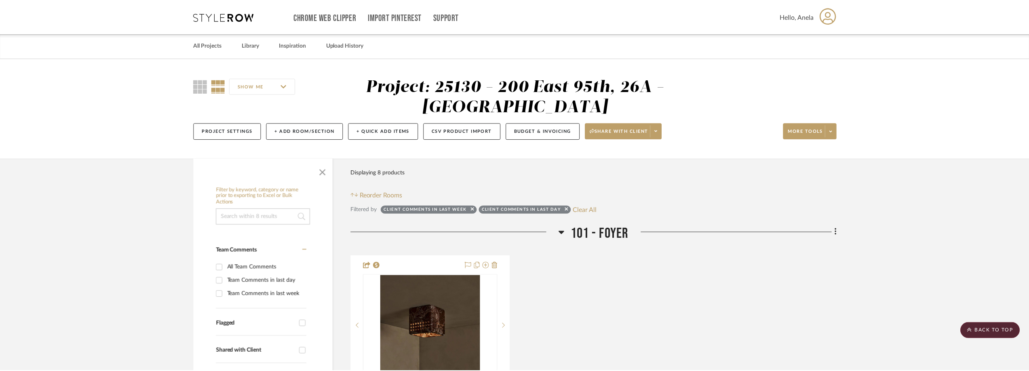
scroll to position [1778, 0]
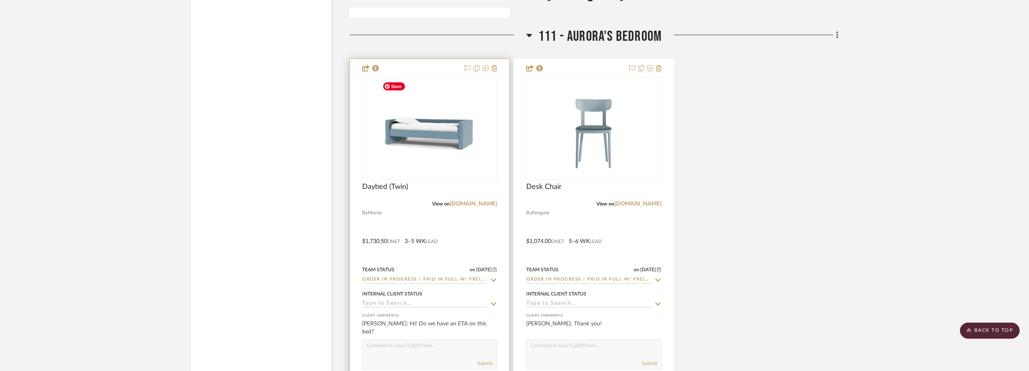
click at [443, 158] on img "0" at bounding box center [429, 128] width 101 height 101
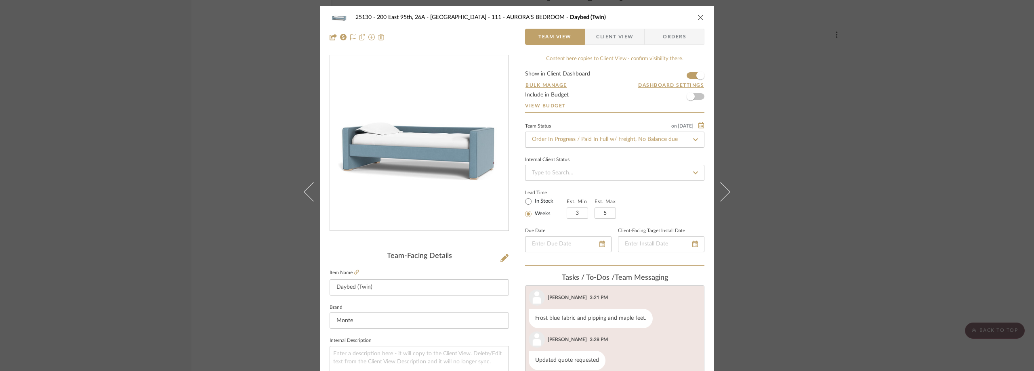
scroll to position [102, 0]
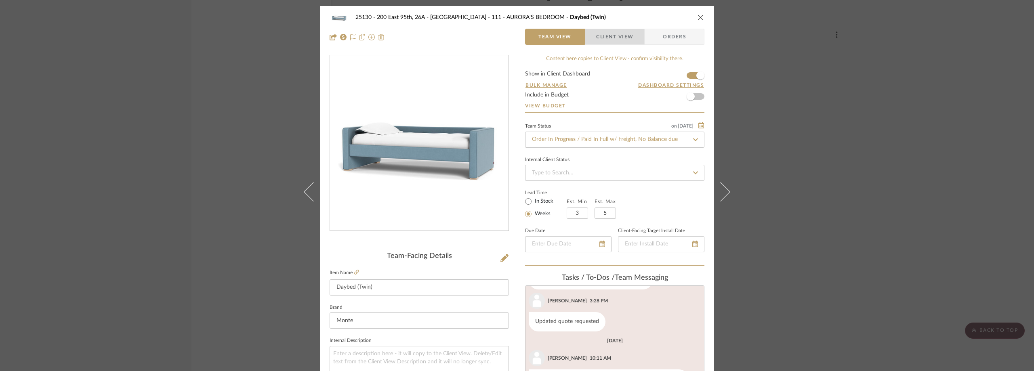
click at [596, 31] on span "Client View" at bounding box center [614, 37] width 37 height 16
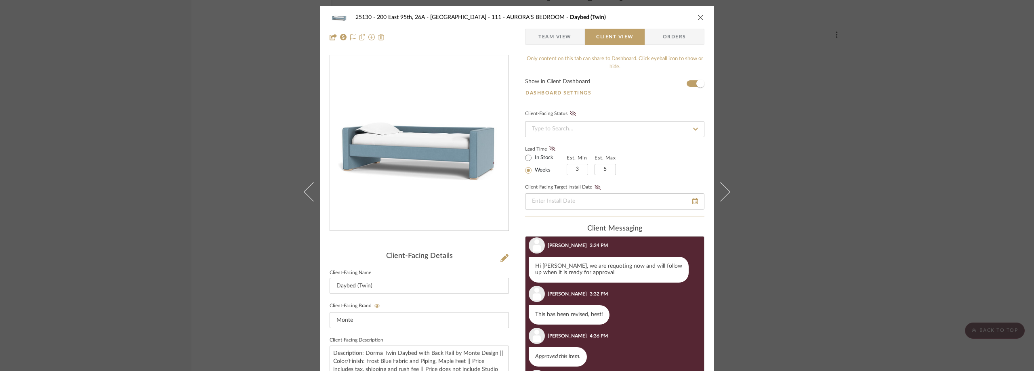
scroll to position [0, 0]
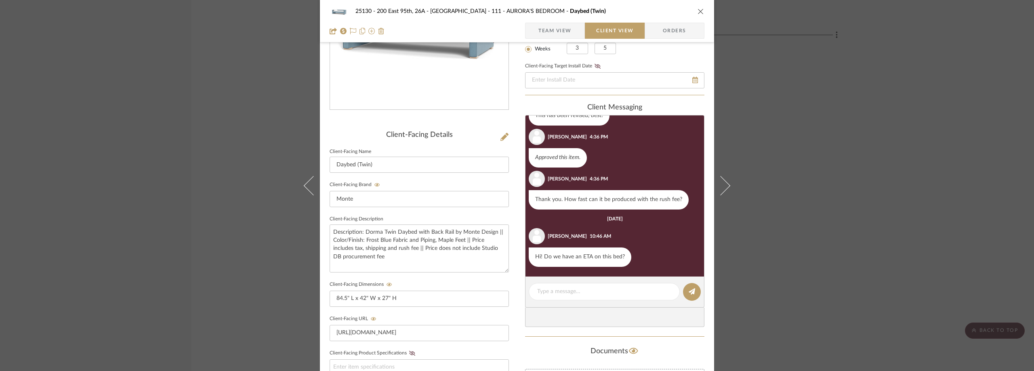
click at [852, 179] on div "25130 - 200 East 95th, 26A - Kosheleva 111 - AURORA'S BEDROOM Daybed (Twin) Tea…" at bounding box center [517, 185] width 1034 height 371
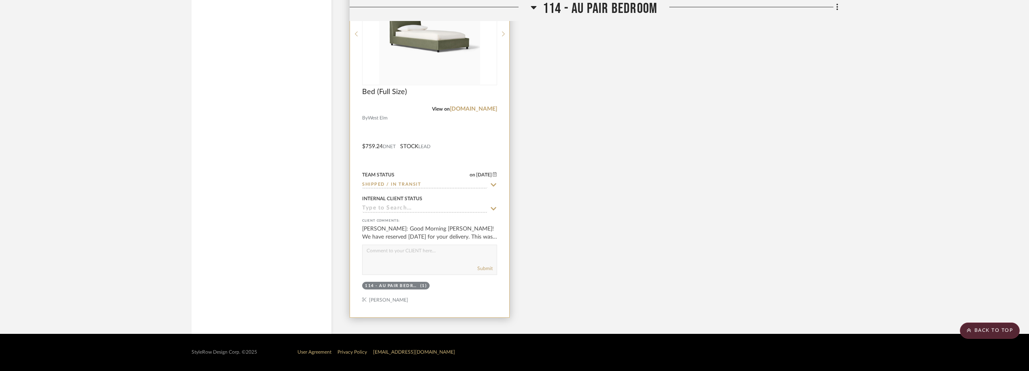
click at [0, 0] on img at bounding box center [0, 0] width 0 height 0
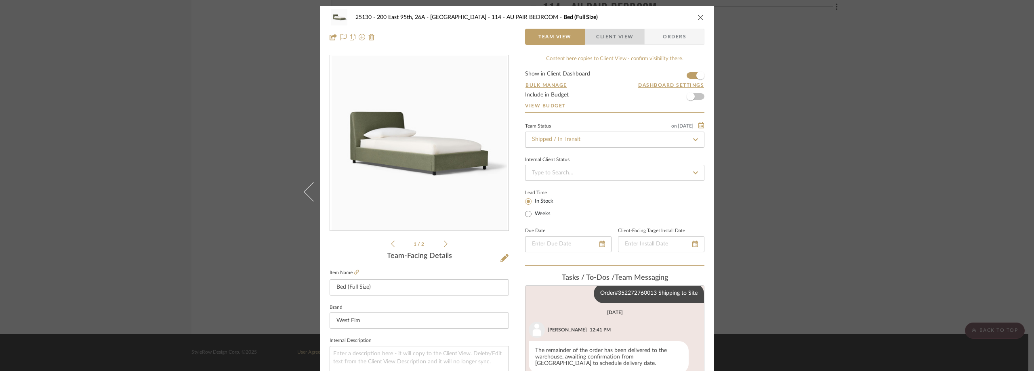
click at [622, 39] on span "Client View" at bounding box center [614, 37] width 37 height 16
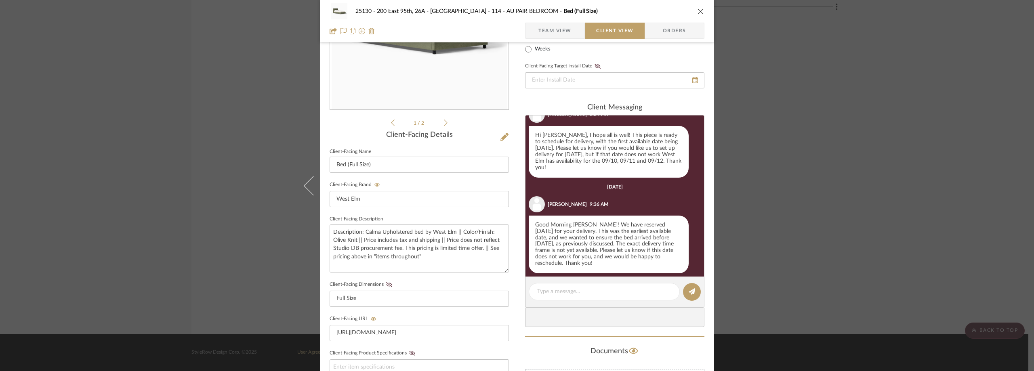
click at [814, 167] on div "25130 - 200 East 95th, 26A - Kosheleva 114 - AU PAIR BEDROOM Bed (Full Size) Te…" at bounding box center [517, 185] width 1034 height 371
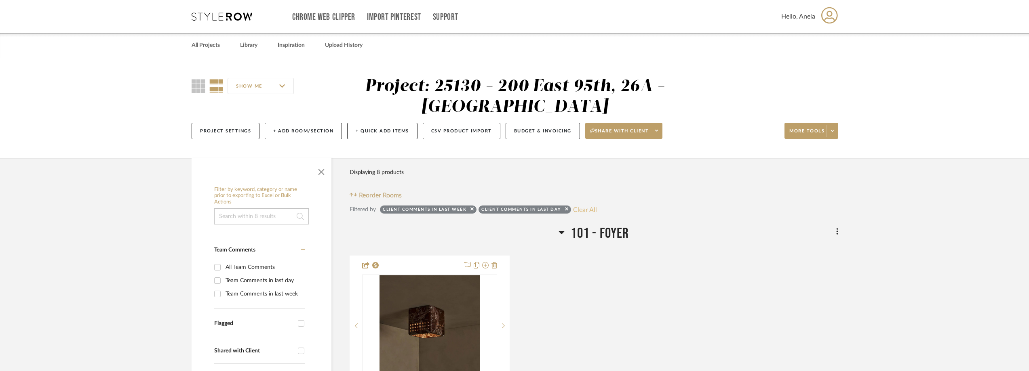
click at [586, 213] on button "Clear All" at bounding box center [585, 209] width 24 height 11
checkbox input "false"
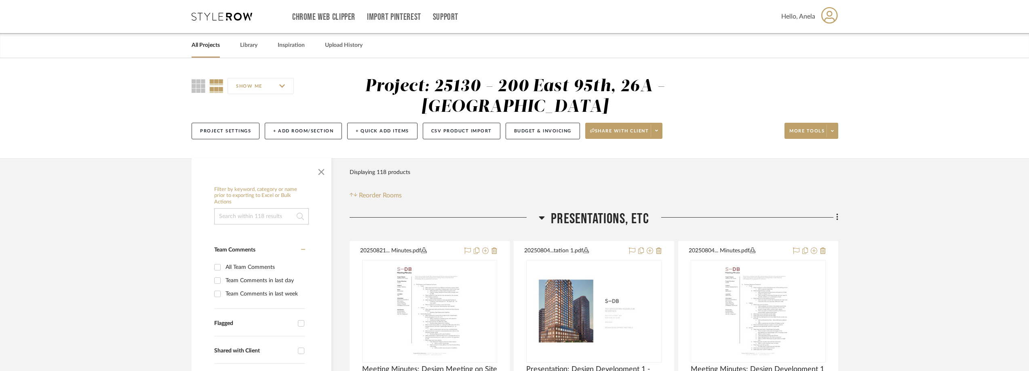
click at [228, 19] on icon at bounding box center [222, 17] width 61 height 8
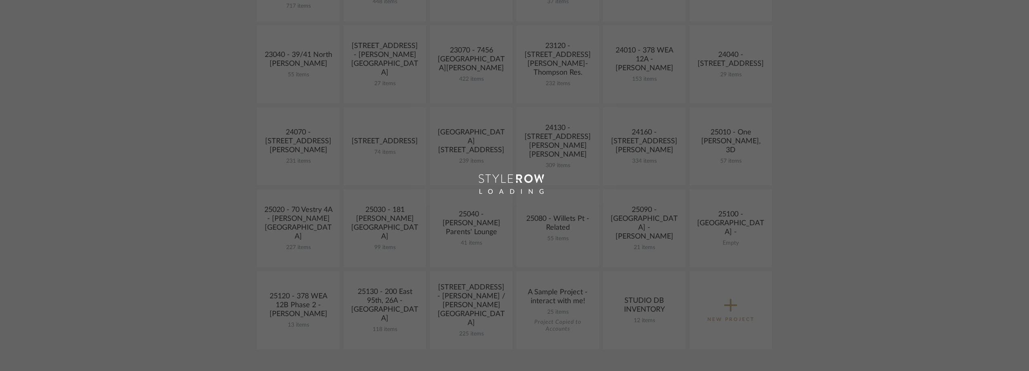
scroll to position [283, 0]
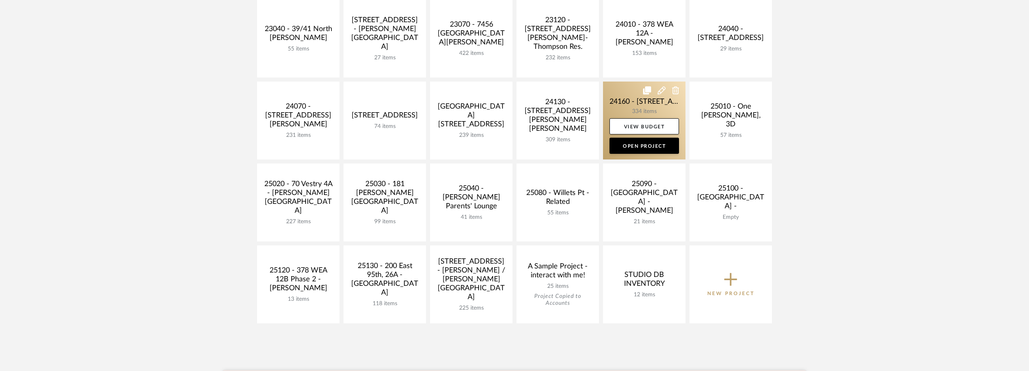
drag, startPoint x: 627, startPoint y: 101, endPoint x: 623, endPoint y: 100, distance: 4.1
click at [627, 101] on link at bounding box center [644, 121] width 82 height 78
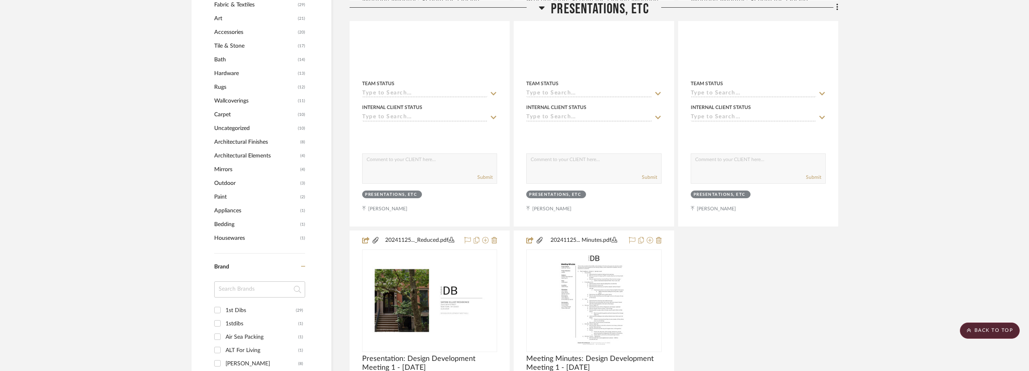
scroll to position [848, 0]
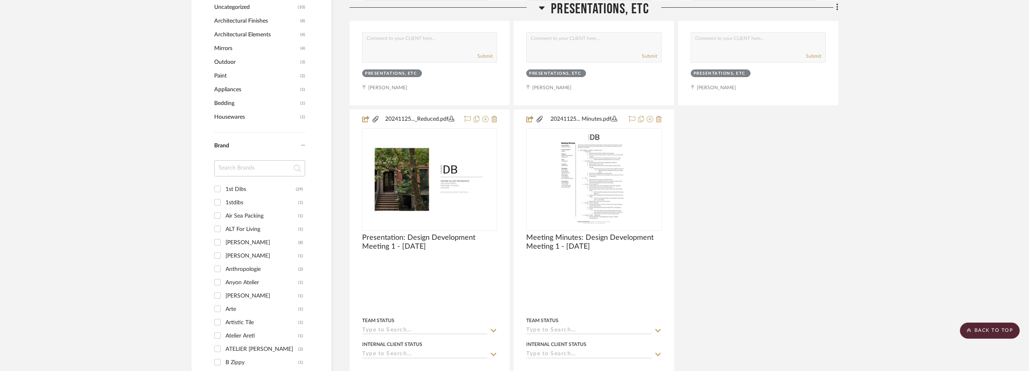
click at [227, 172] on input at bounding box center [259, 168] width 91 height 16
type input "bddw"
click at [232, 183] on div "BDDW" at bounding box center [261, 189] width 73 height 13
click at [224, 183] on input "BDDW (3)" at bounding box center [217, 189] width 13 height 13
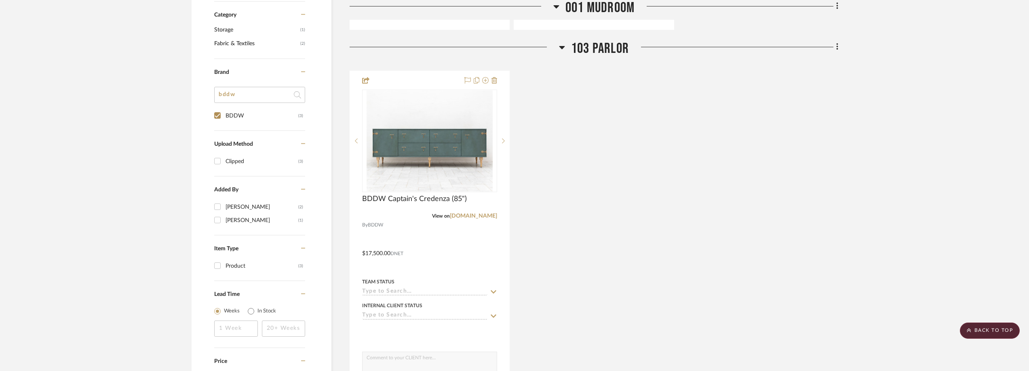
scroll to position [646, 0]
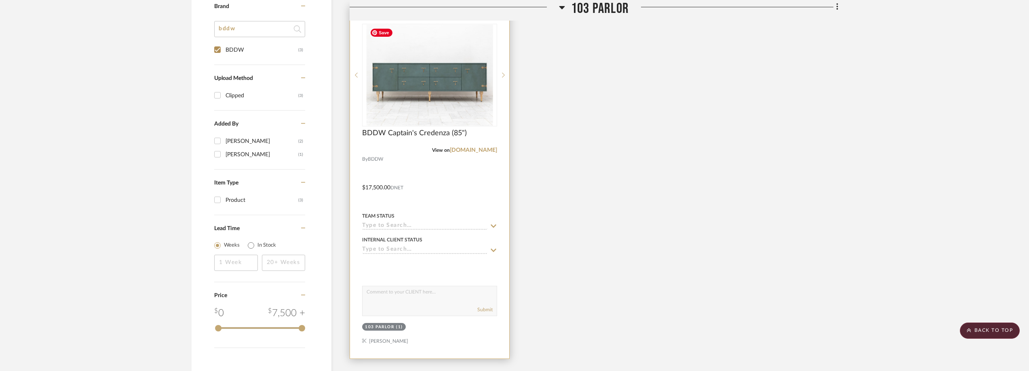
click at [437, 109] on div at bounding box center [429, 75] width 135 height 103
click at [453, 96] on img "0" at bounding box center [429, 75] width 126 height 101
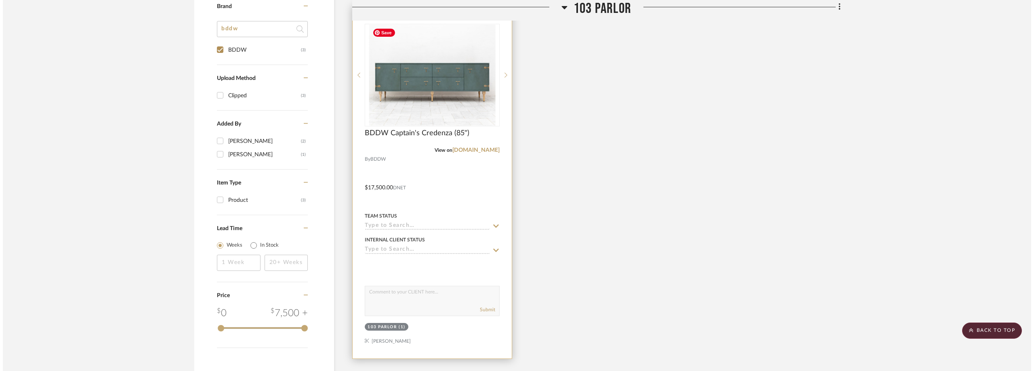
scroll to position [0, 0]
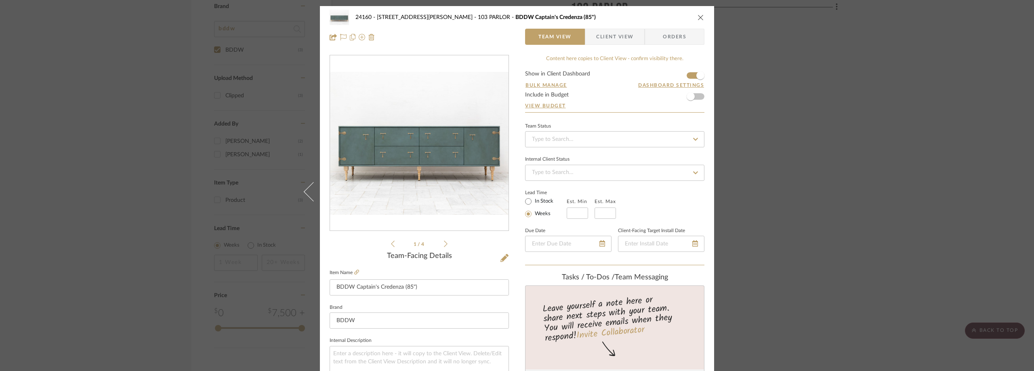
click at [828, 138] on div "24160 - 214 E 18th Street - Satow Elliot 103 PARLOR BDDW Captain's Credenza (85…" at bounding box center [517, 185] width 1034 height 371
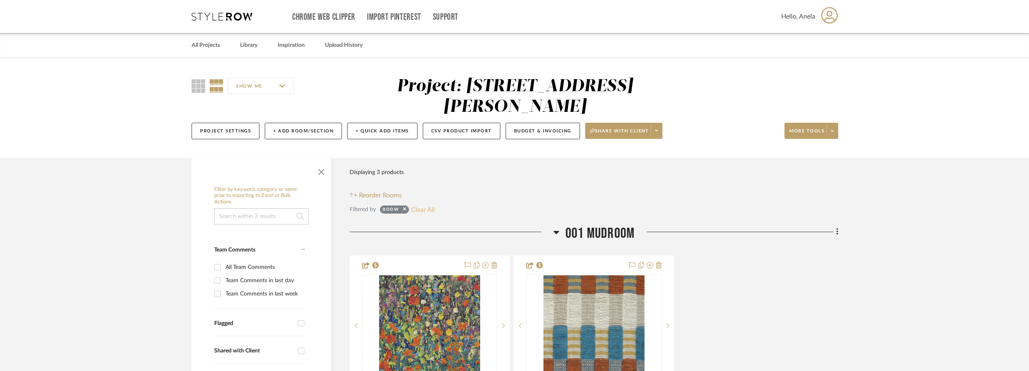
click at [423, 211] on button "Clear All" at bounding box center [423, 209] width 24 height 11
checkbox input "false"
